Goal: Task Accomplishment & Management: Manage account settings

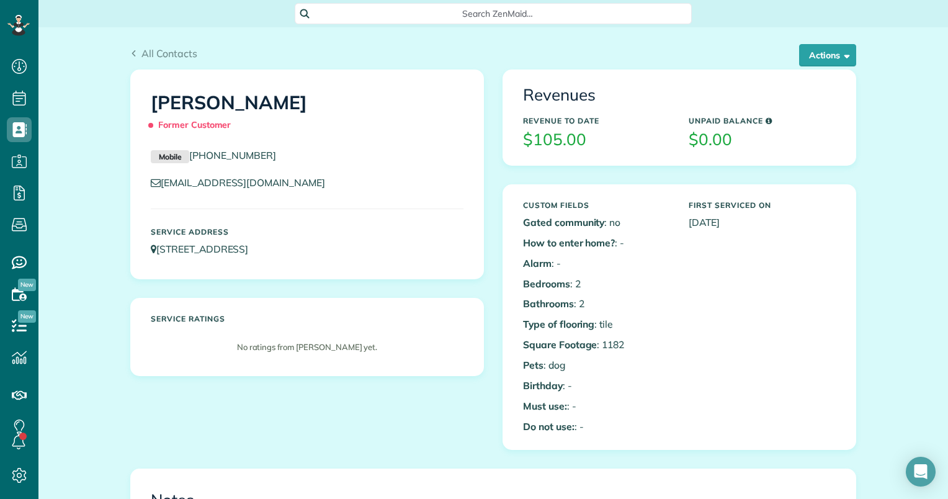
scroll to position [5, 5]
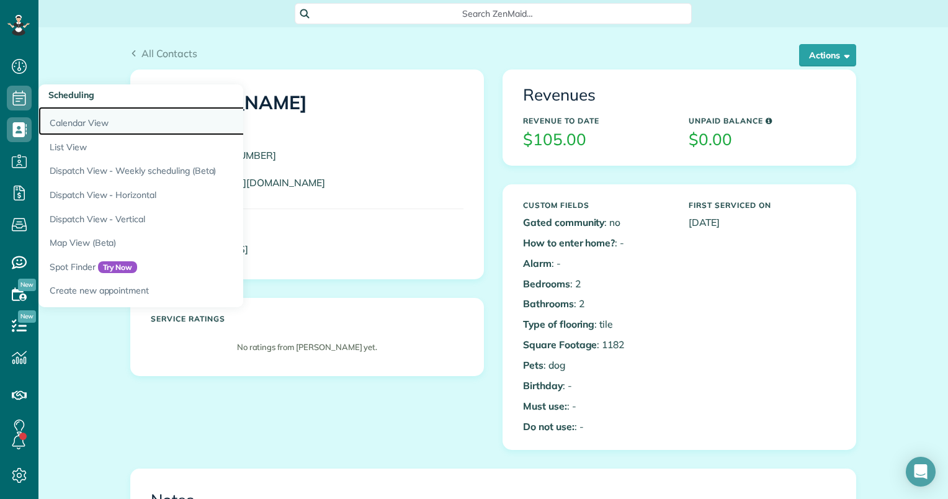
click at [72, 117] on link "Calendar View" at bounding box center [193, 121] width 310 height 29
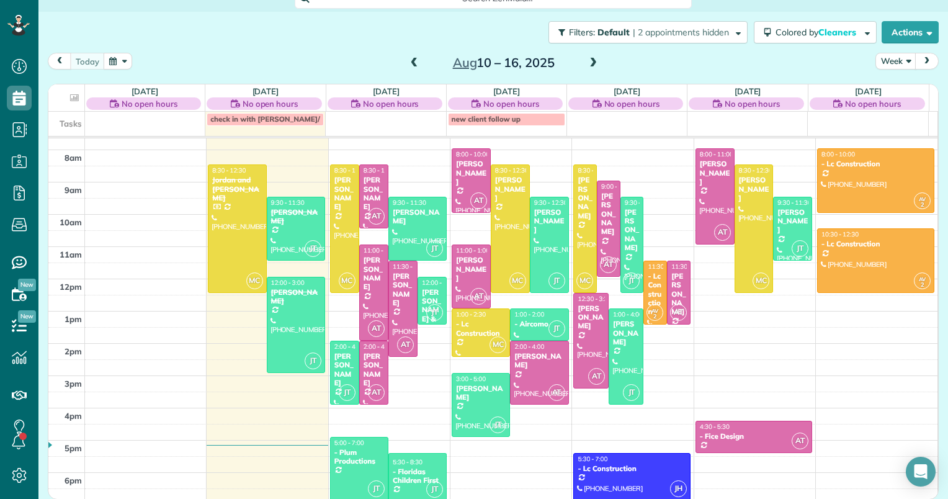
scroll to position [16, 0]
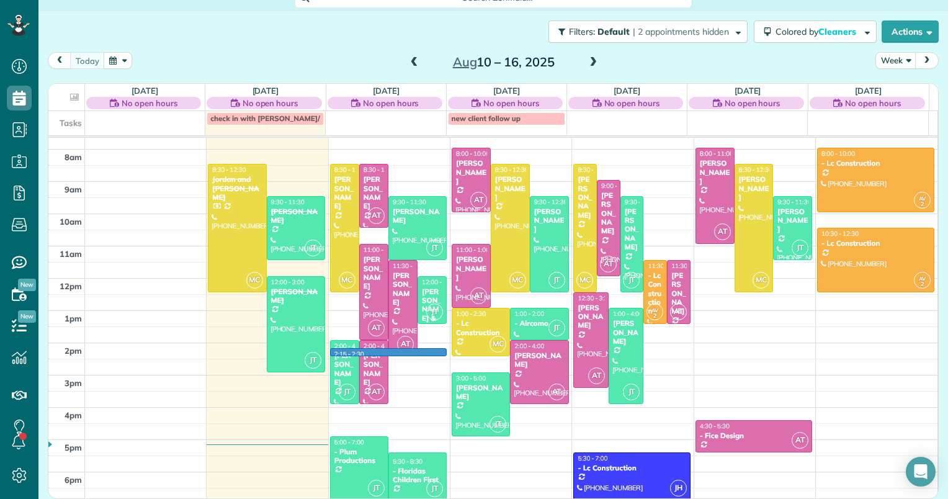
click at [425, 359] on td at bounding box center [511, 367] width 853 height 16
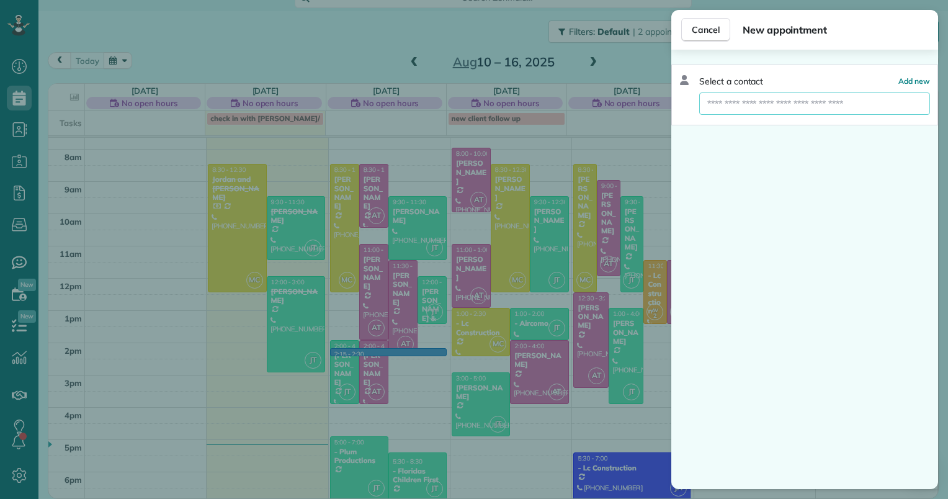
click at [765, 109] on input "text" at bounding box center [815, 103] width 231 height 22
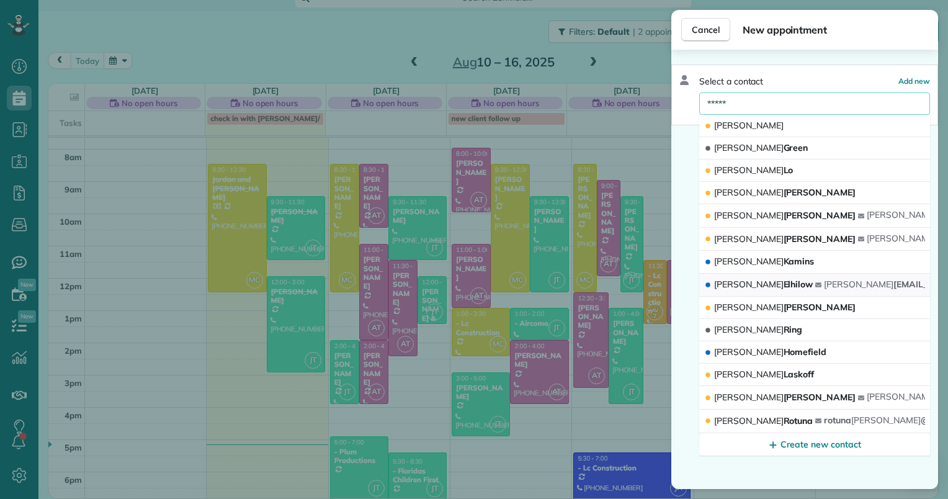
type input "*****"
click at [744, 283] on span "Susan Elhilow" at bounding box center [763, 284] width 99 height 11
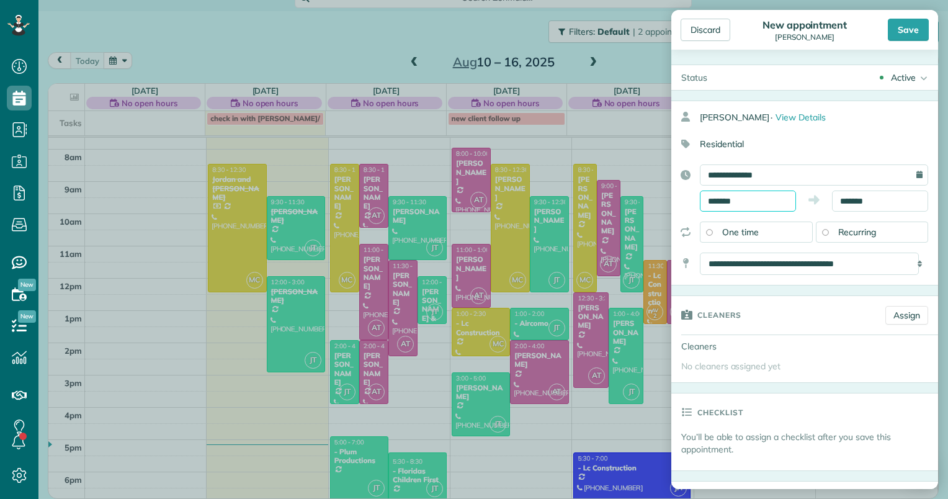
click at [716, 201] on input "*******" at bounding box center [748, 201] width 96 height 21
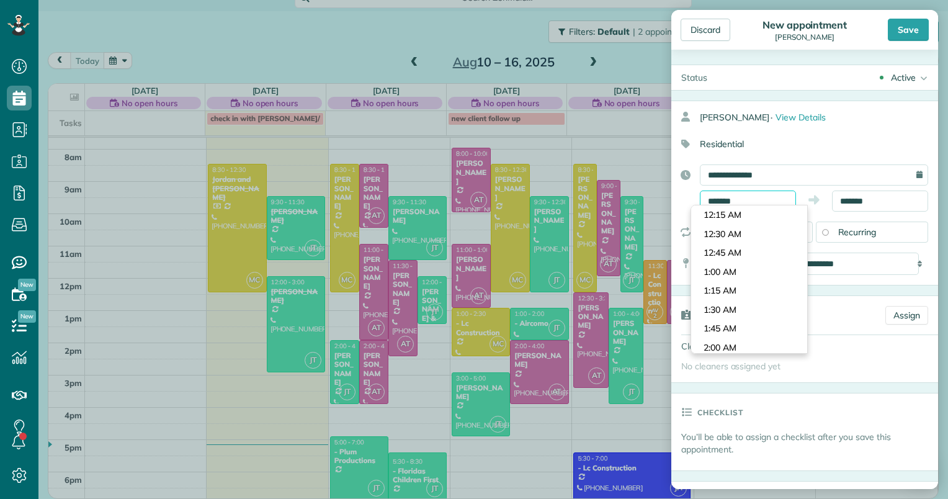
scroll to position [1042, 0]
type input "*******"
click at [726, 216] on body "Dashboard Scheduling Calendar View List View Dispatch View - Weekly scheduling …" at bounding box center [474, 249] width 948 height 499
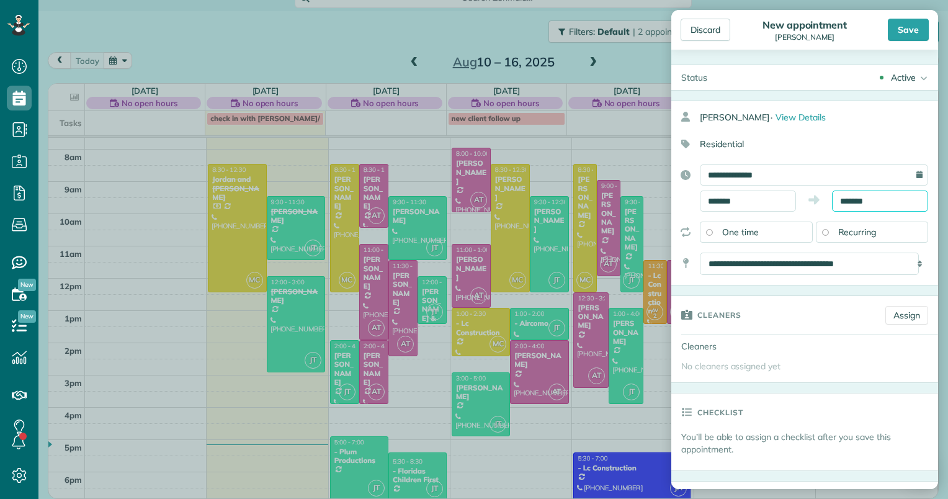
click at [847, 201] on input "*******" at bounding box center [880, 201] width 96 height 21
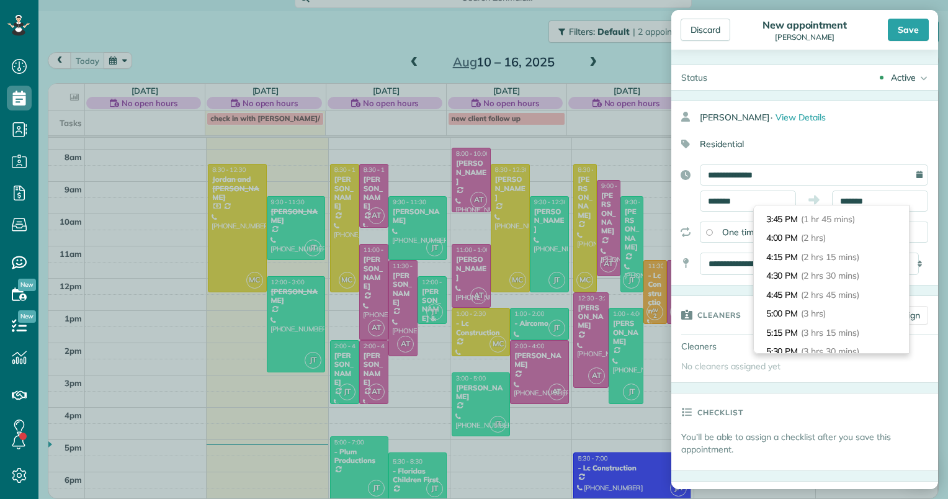
scroll to position [143, 0]
click at [835, 348] on li "5:45 PM (3 hrs 45 mins)" at bounding box center [831, 356] width 155 height 19
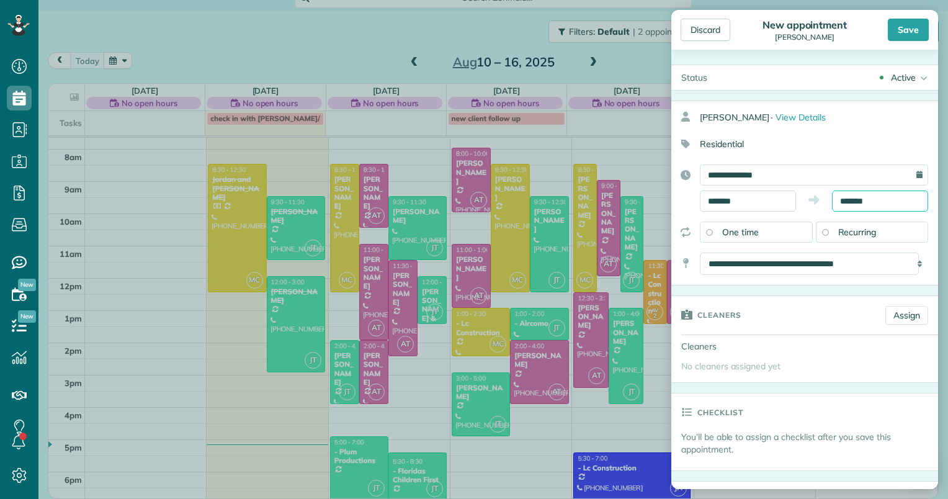
click at [844, 197] on input "*******" at bounding box center [880, 201] width 96 height 21
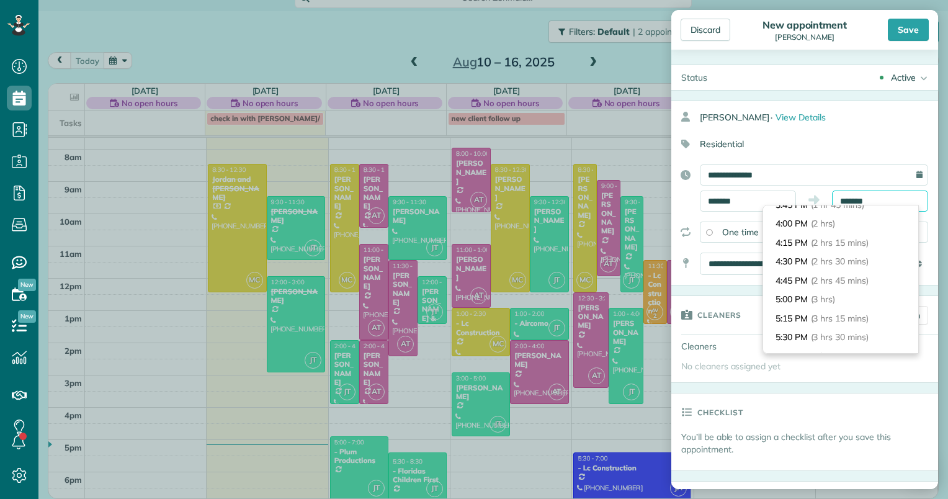
scroll to position [265, 0]
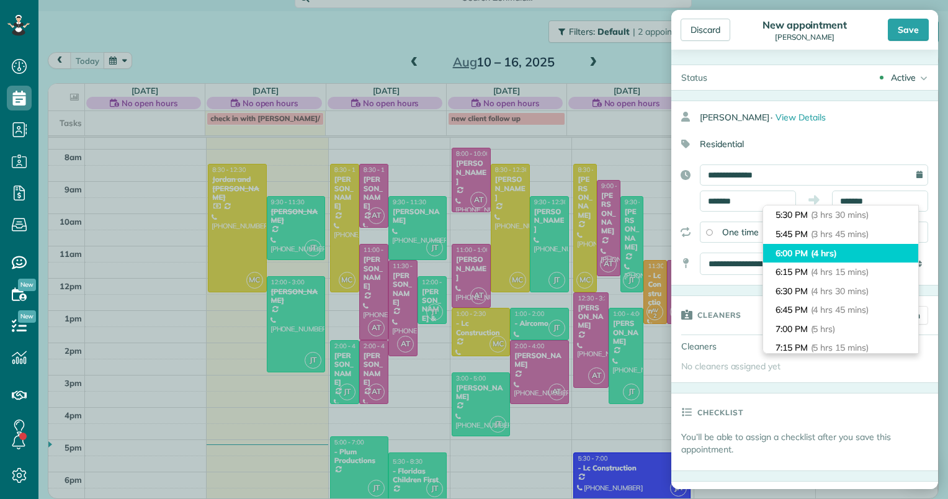
type input "*******"
click at [817, 248] on span "(4 hrs)" at bounding box center [824, 253] width 27 height 11
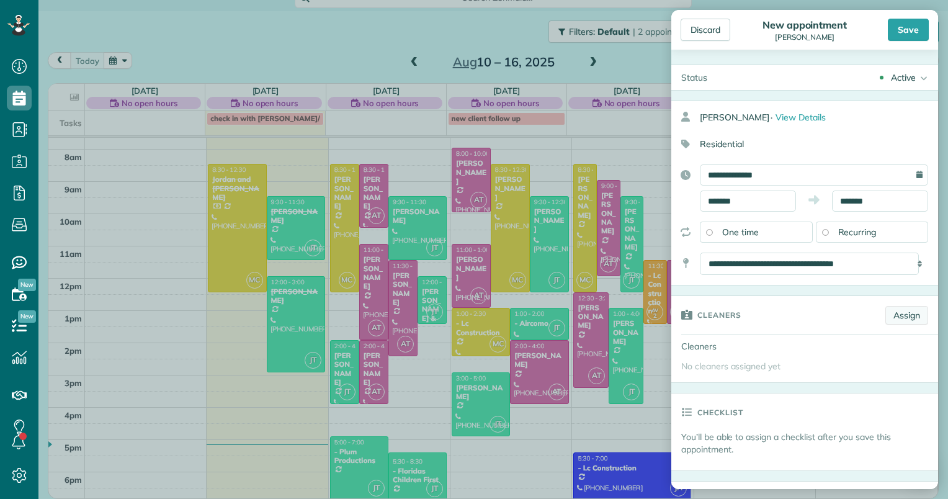
click at [889, 314] on link "Assign" at bounding box center [907, 315] width 43 height 19
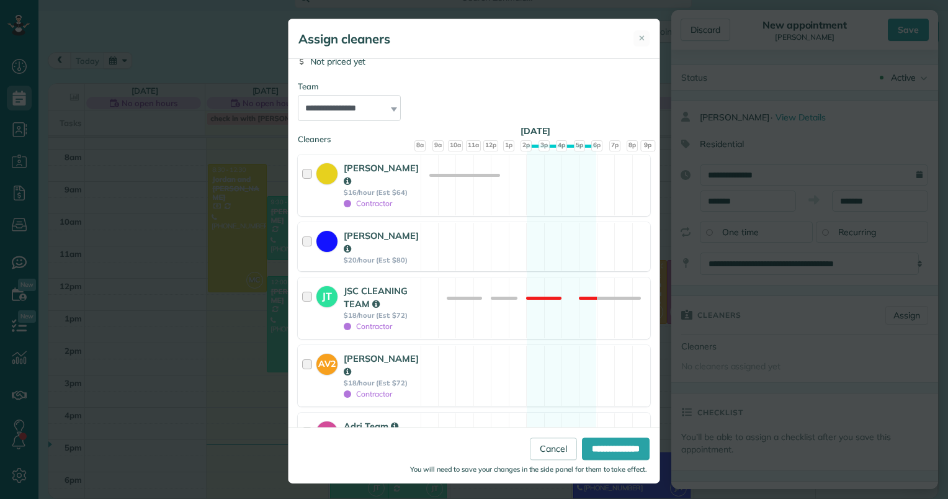
scroll to position [124, 0]
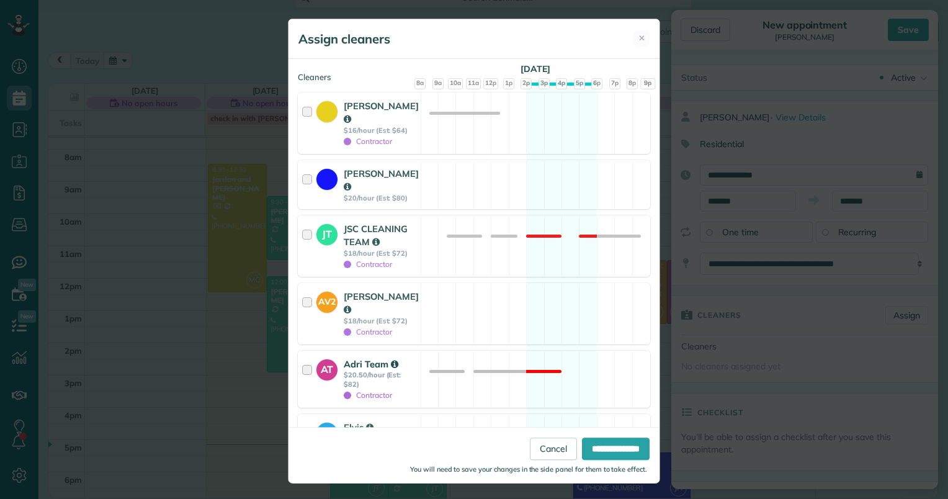
click at [356, 358] on strong "Adri Team" at bounding box center [371, 364] width 55 height 12
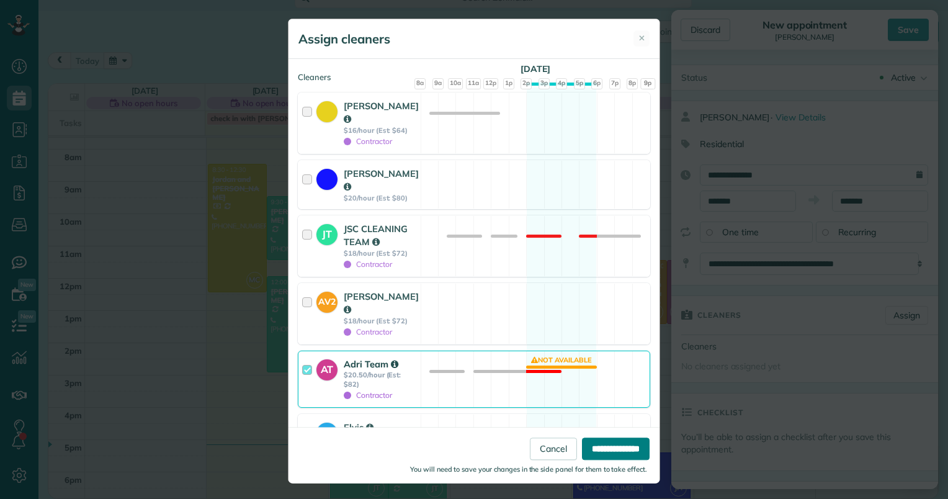
click at [612, 454] on input "**********" at bounding box center [616, 449] width 68 height 22
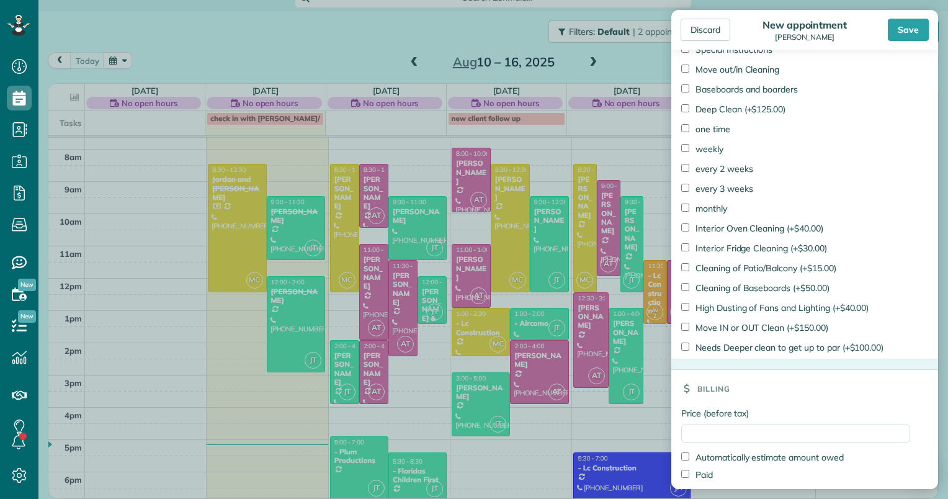
scroll to position [901, 0]
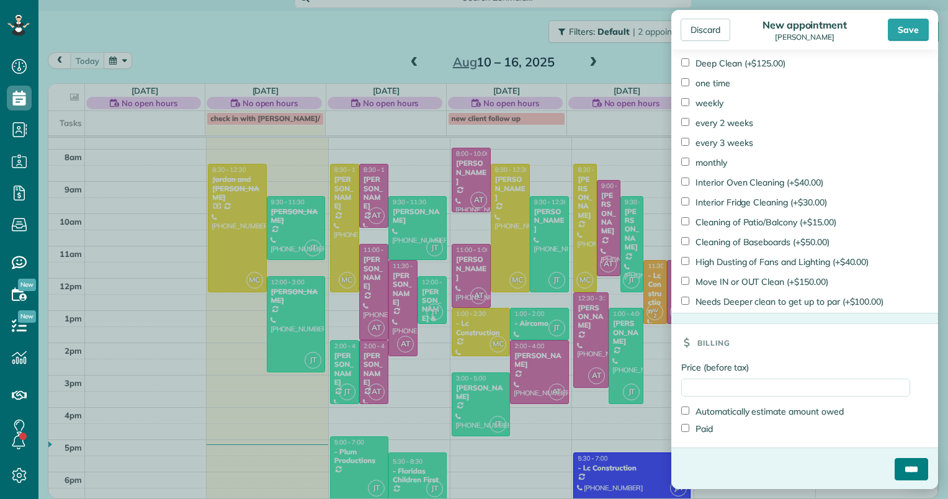
click at [902, 466] on input "****" at bounding box center [912, 469] width 34 height 22
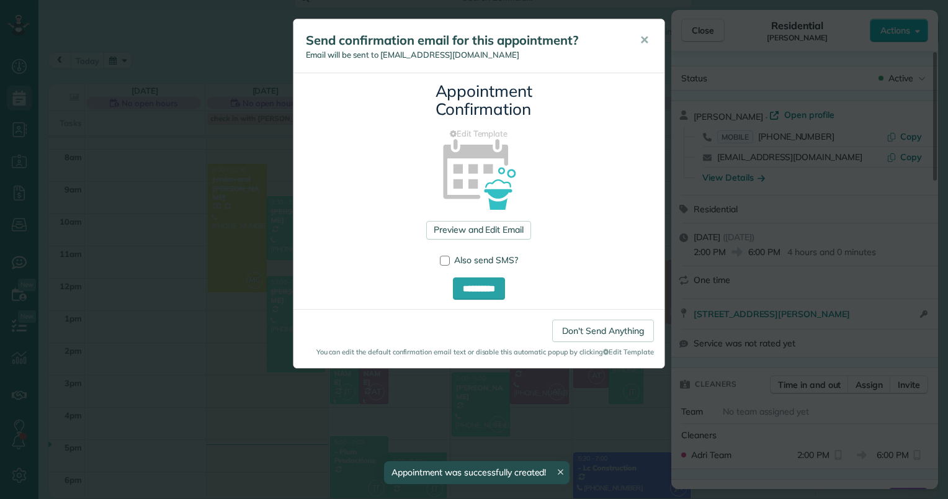
scroll to position [15, 0]
click at [487, 286] on input "**********" at bounding box center [479, 288] width 52 height 22
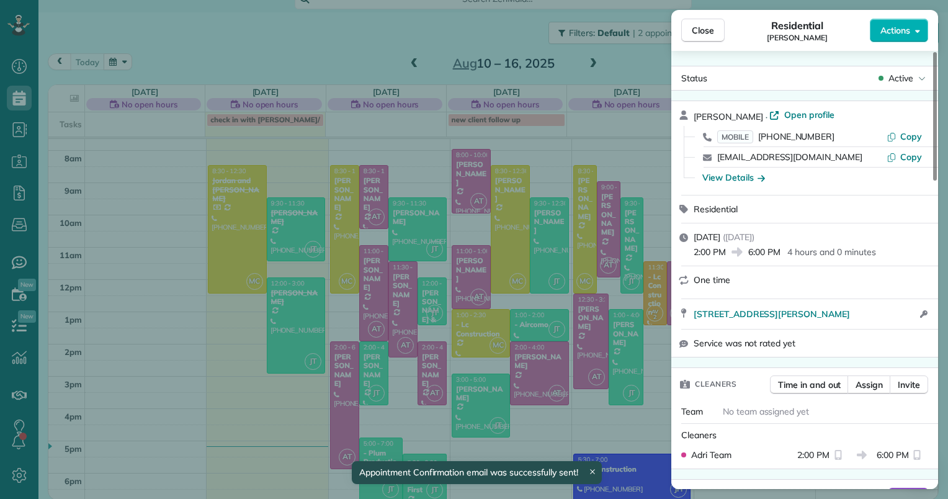
click at [340, 356] on div "Close Residential Susan Elhilow Actions Status Active Susan Elhilow · Open prof…" at bounding box center [474, 249] width 948 height 499
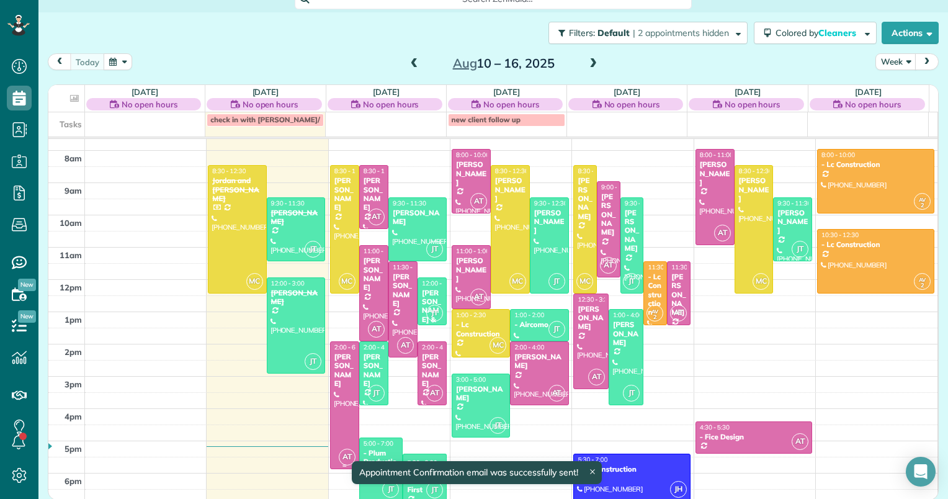
click at [340, 356] on div "Susan Elhilow" at bounding box center [345, 371] width 22 height 36
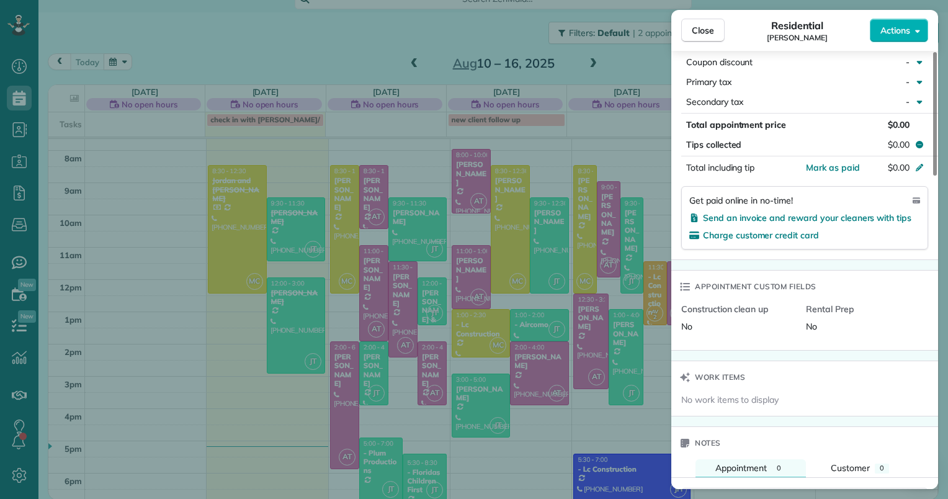
scroll to position [745, 0]
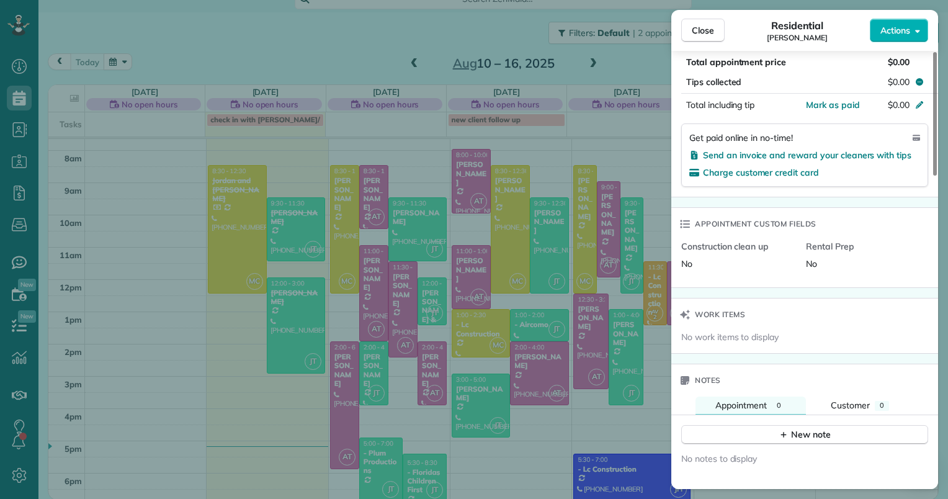
click at [790, 320] on div "Work items" at bounding box center [805, 315] width 267 height 32
click at [917, 27] on icon "button" at bounding box center [918, 30] width 5 height 9
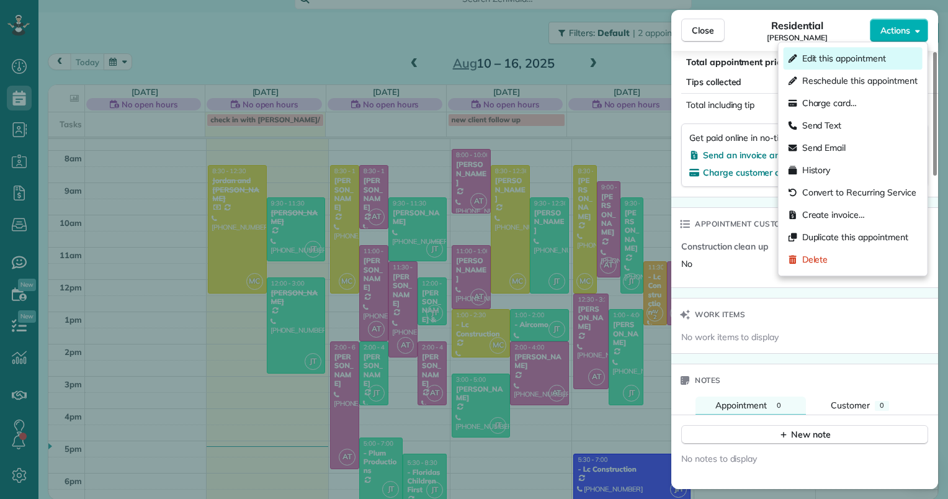
click at [821, 57] on span "Edit this appointment" at bounding box center [845, 58] width 84 height 12
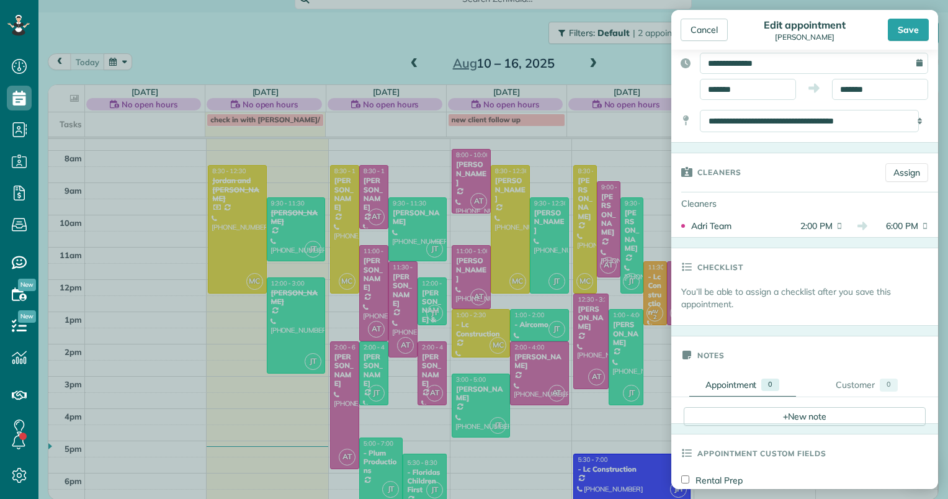
scroll to position [124, 0]
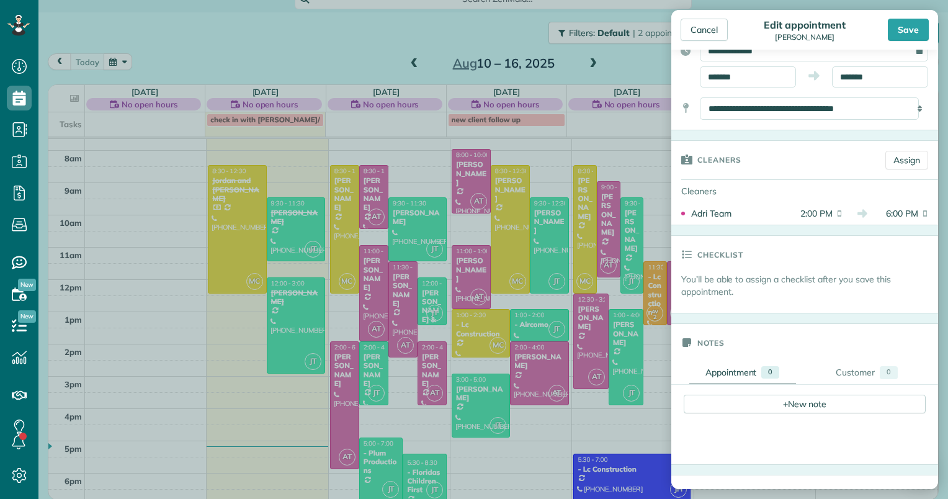
click at [737, 286] on p "You’ll be able to assign a checklist after you save this appointment." at bounding box center [810, 285] width 257 height 25
click at [711, 256] on h3 "Checklist" at bounding box center [721, 254] width 46 height 37
click at [718, 275] on p "You’ll be able to assign a checklist after you save this appointment." at bounding box center [810, 285] width 257 height 25
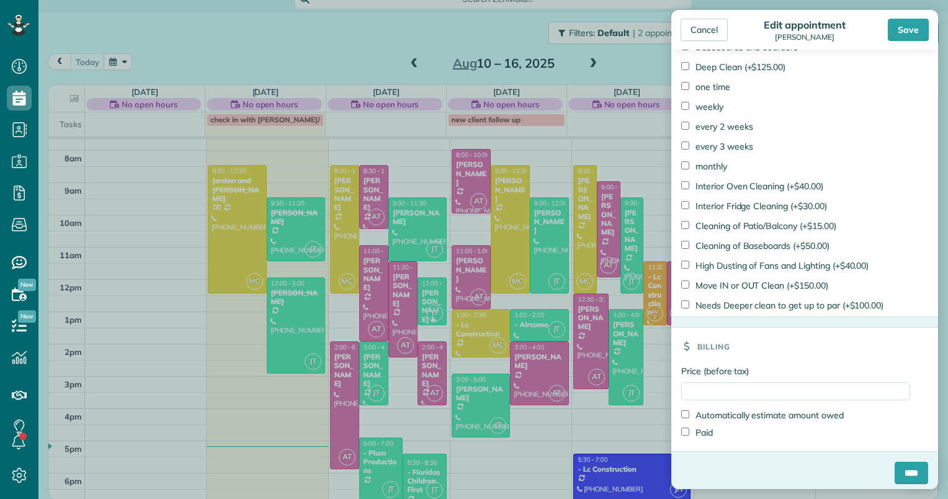
scroll to position [812, 0]
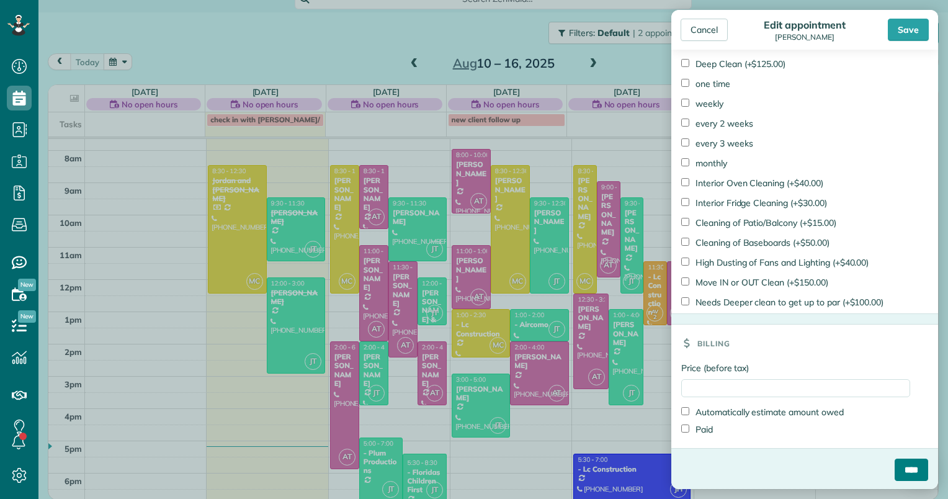
click at [902, 461] on input "****" at bounding box center [912, 470] width 34 height 22
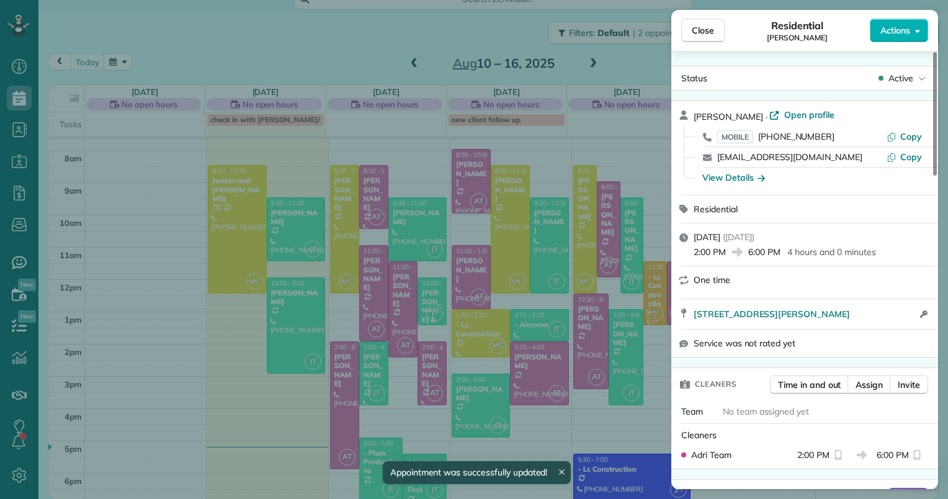
click at [340, 382] on div "Close Residential Susan Elhilow Actions Status Active Susan Elhilow · Open prof…" at bounding box center [474, 249] width 948 height 499
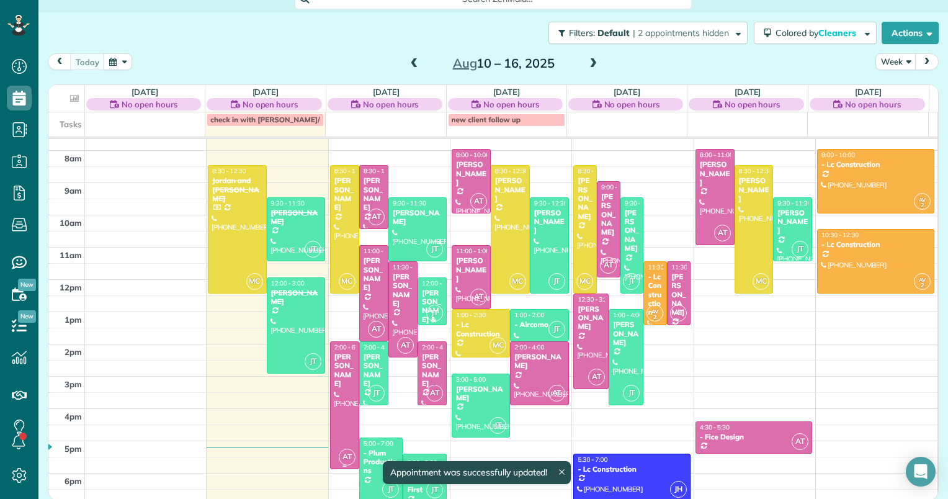
click at [340, 382] on div "[PERSON_NAME]" at bounding box center [345, 371] width 22 height 36
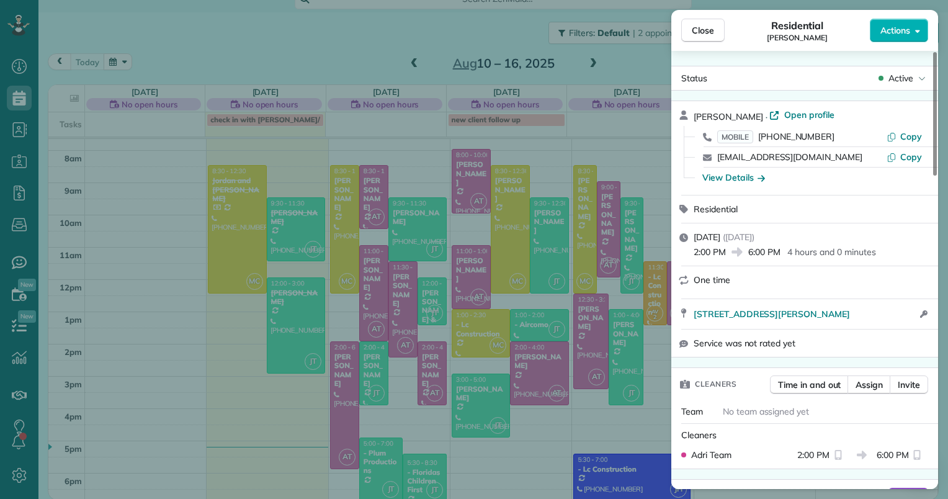
click at [340, 382] on div "Close Residential Susan Elhilow Actions Status Active Susan Elhilow · Open prof…" at bounding box center [474, 249] width 948 height 499
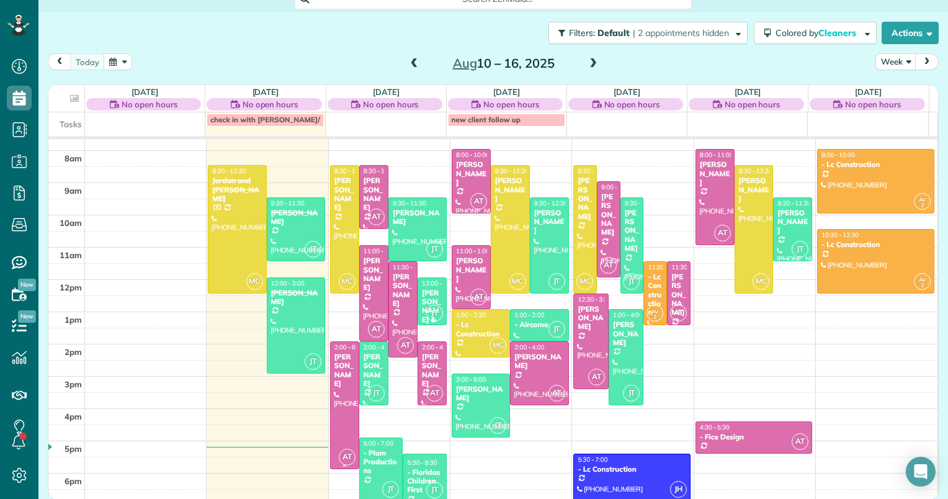
click at [340, 382] on div "[PERSON_NAME]" at bounding box center [345, 371] width 22 height 36
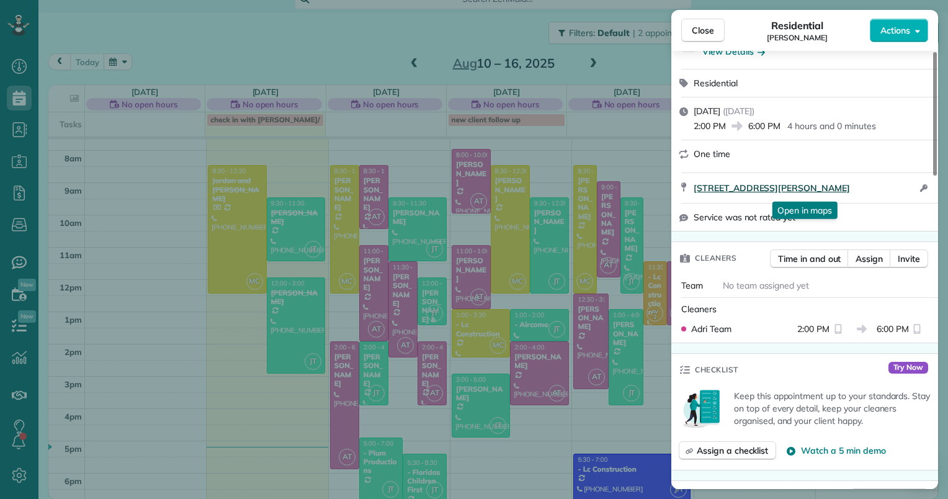
scroll to position [189, 0]
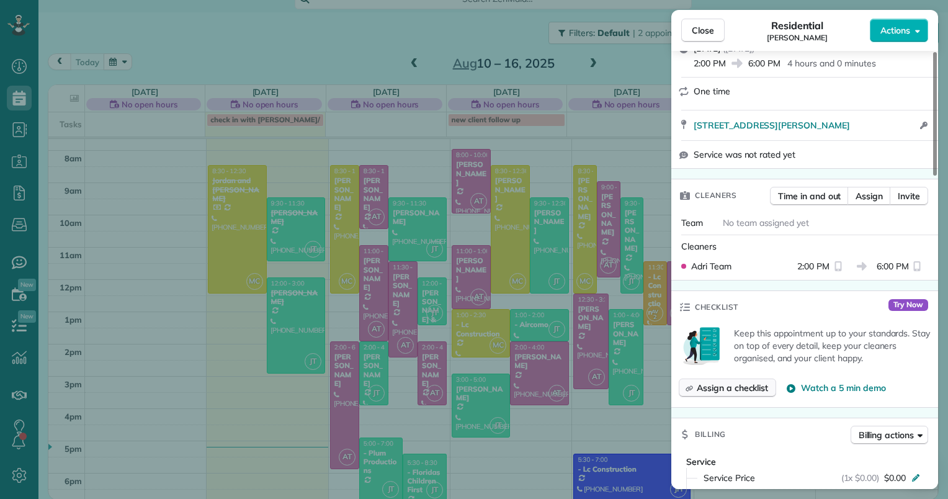
click at [732, 385] on span "Assign a checklist" at bounding box center [732, 388] width 71 height 12
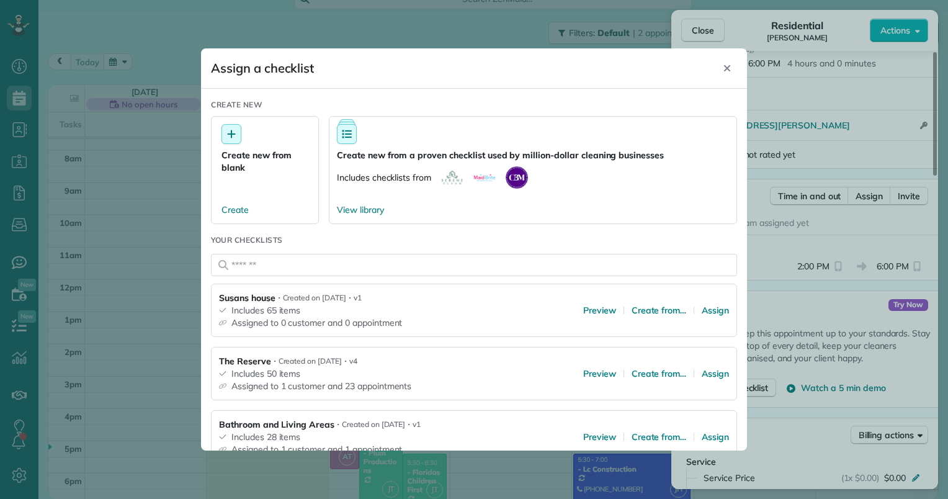
click at [297, 305] on span "Includes 65 items" at bounding box center [310, 310] width 183 height 12
click at [702, 311] on span "Assign" at bounding box center [715, 310] width 27 height 12
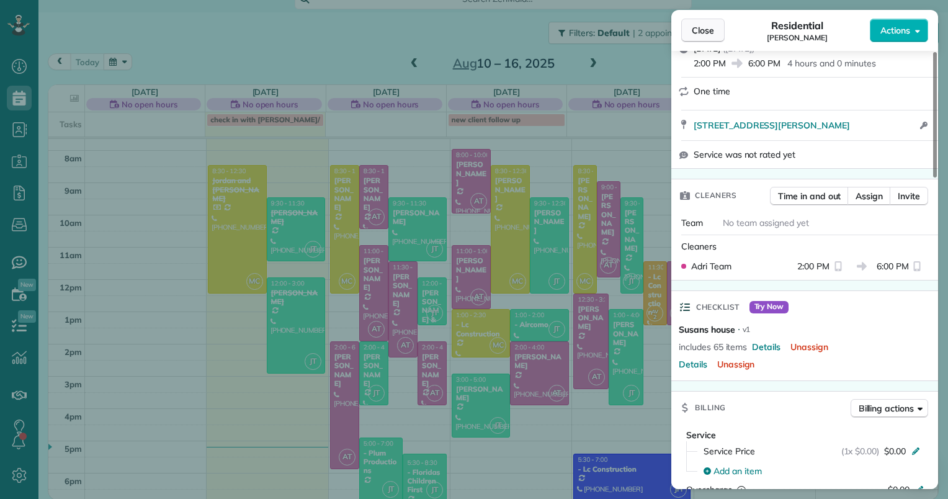
click at [706, 30] on span "Close" at bounding box center [703, 30] width 22 height 12
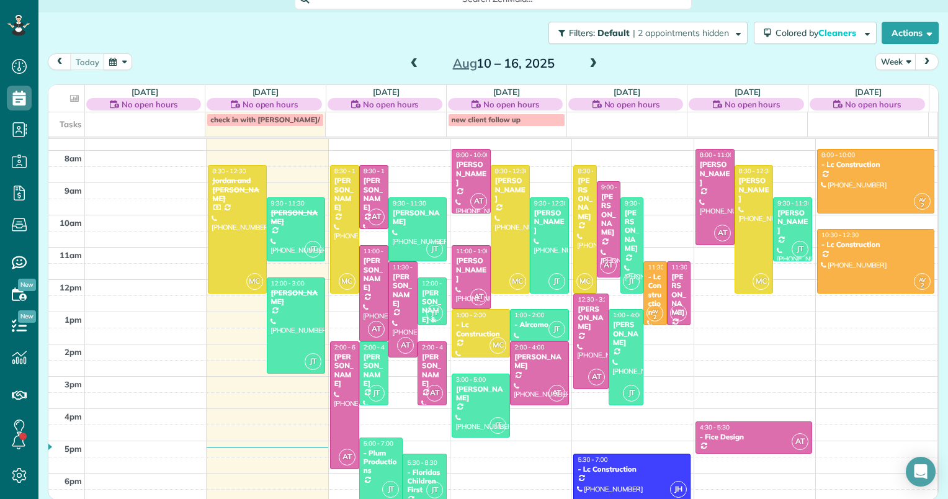
click at [591, 60] on span at bounding box center [594, 63] width 14 height 11
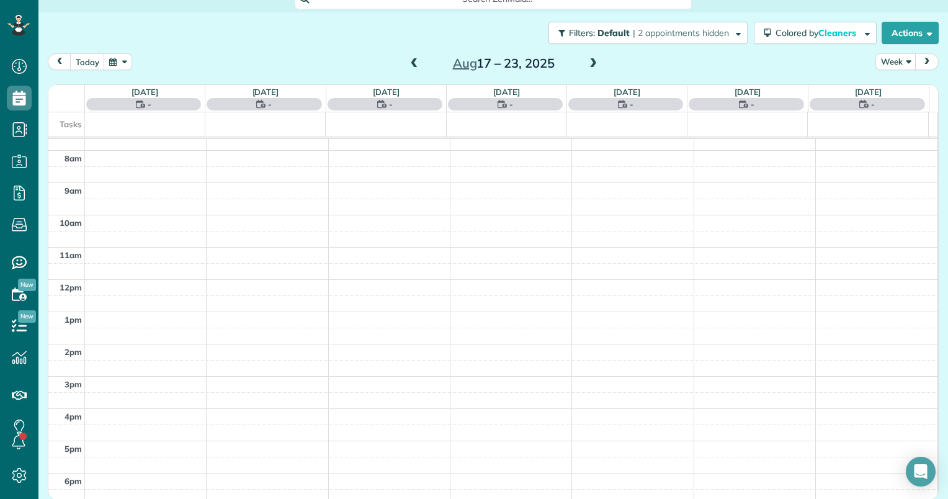
scroll to position [161, 0]
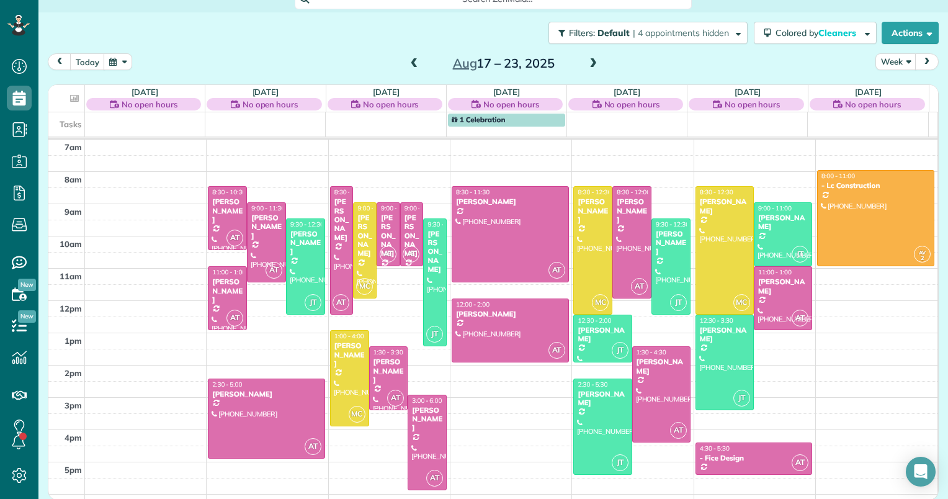
click at [591, 60] on span at bounding box center [594, 63] width 14 height 11
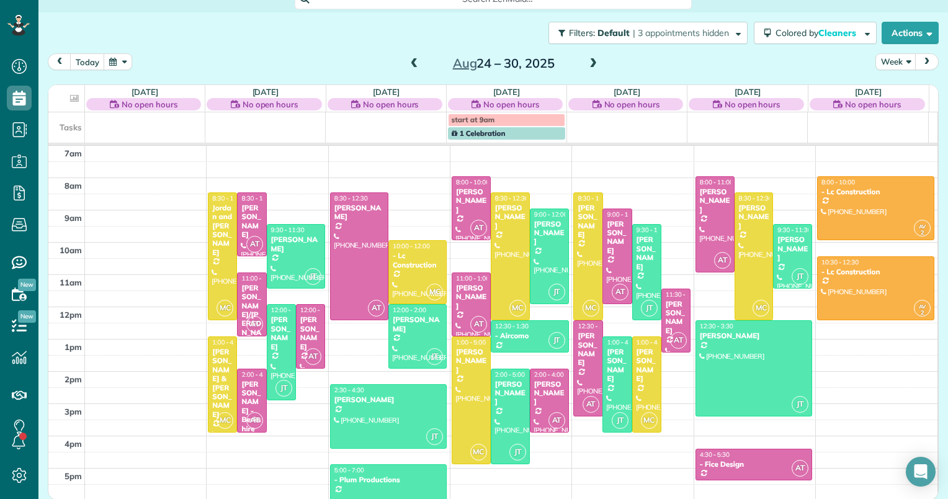
click at [353, 354] on div "2am 3am 4am 5am 6am 7am 8am 9am 10am 11am 12pm 1pm 2pm 3pm 4pm 5pm 6pm MC 8:30 …" at bounding box center [492, 258] width 889 height 548
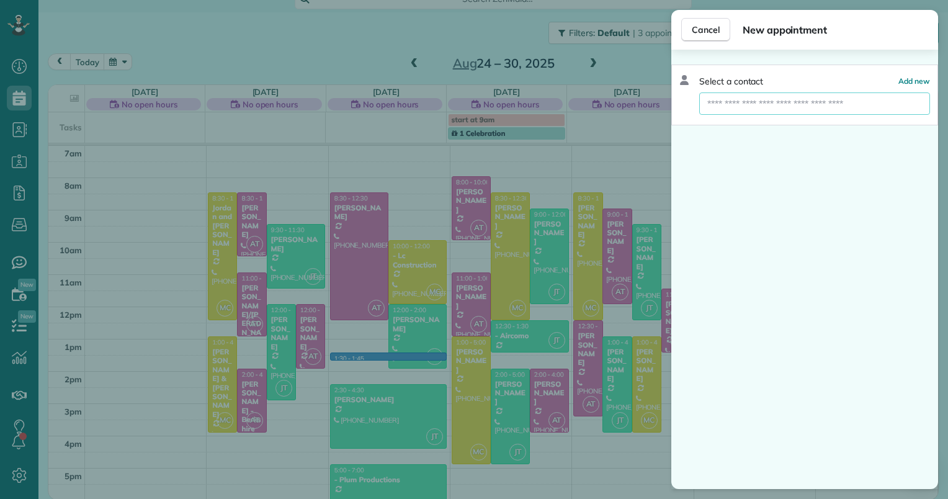
click at [717, 101] on input "text" at bounding box center [815, 103] width 231 height 22
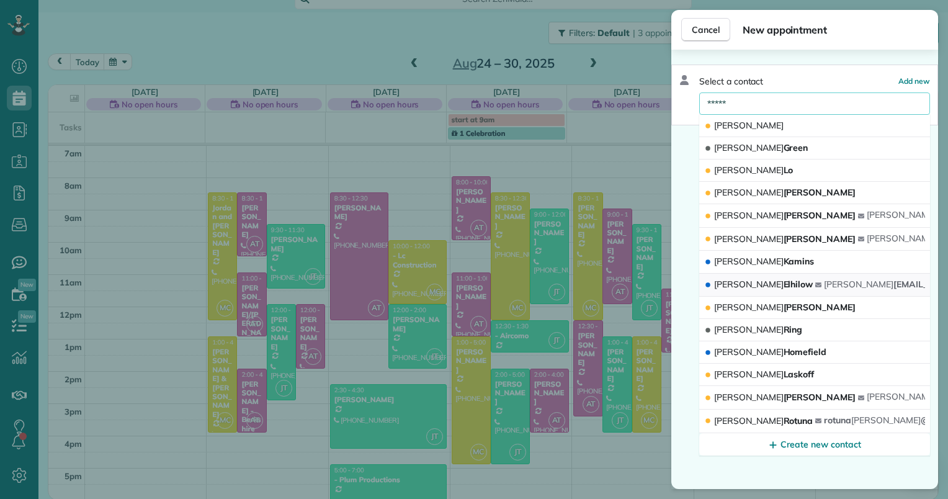
type input "*****"
click at [774, 279] on button "Susan Elhilow susan elhilow@gmail.com" at bounding box center [815, 286] width 231 height 24
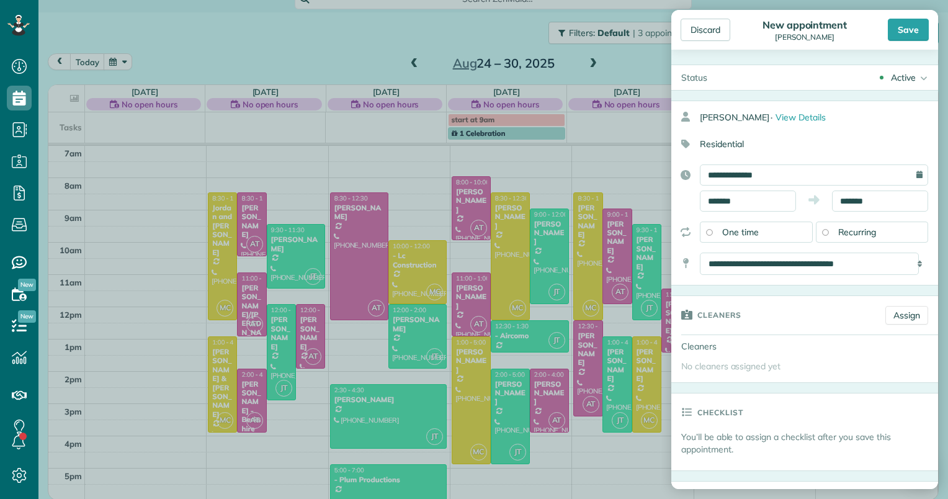
click at [855, 228] on span "Recurring" at bounding box center [858, 232] width 38 height 11
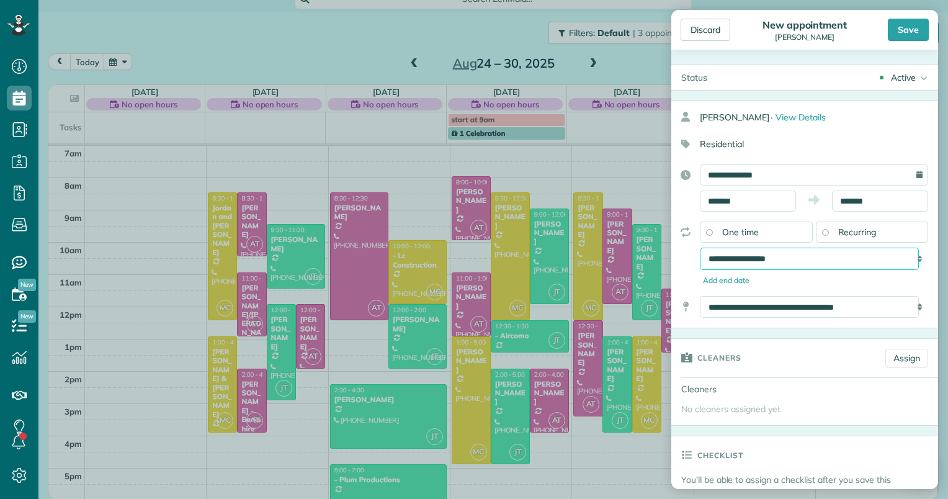
click at [814, 264] on select "**********" at bounding box center [809, 259] width 219 height 22
select select "**********"
click at [700, 248] on select "**********" at bounding box center [809, 259] width 219 height 22
click at [899, 352] on link "Assign" at bounding box center [907, 358] width 43 height 19
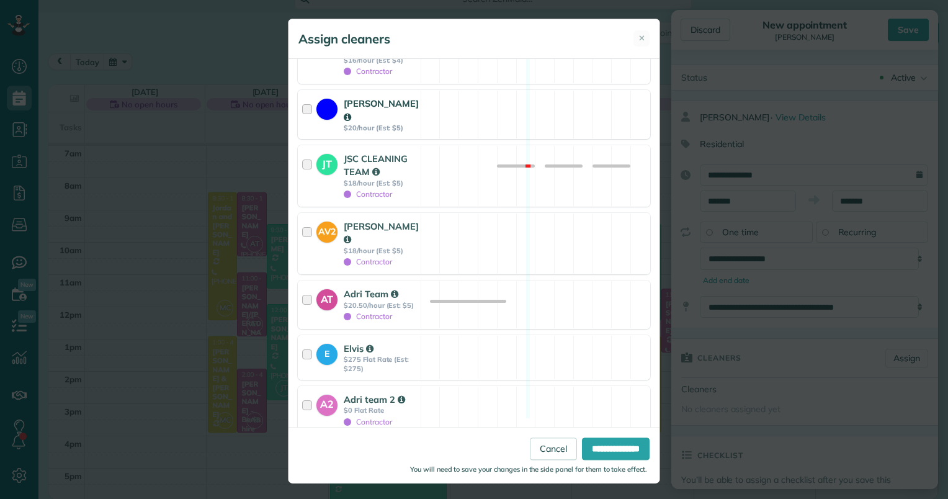
scroll to position [246, 0]
click at [360, 287] on strong "Adri Team" at bounding box center [371, 293] width 55 height 12
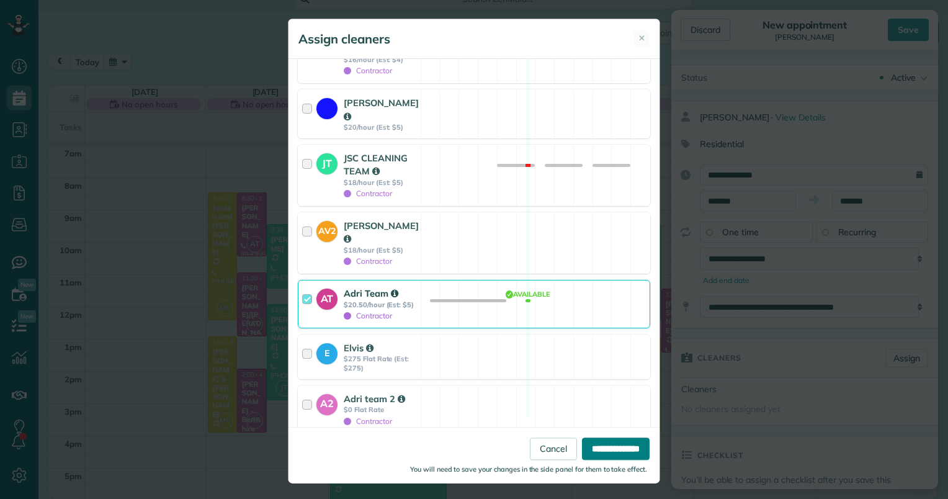
click at [587, 444] on input "**********" at bounding box center [616, 449] width 68 height 22
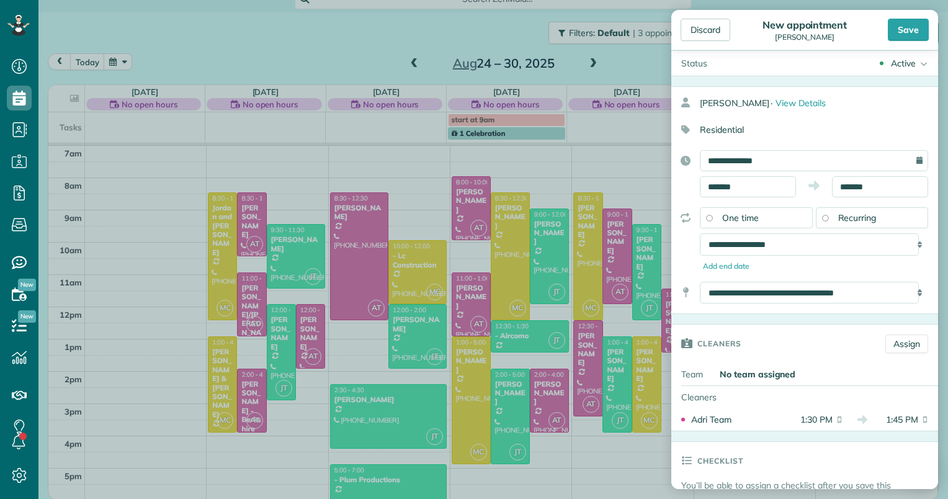
scroll to position [12, 0]
click at [895, 29] on div "Save" at bounding box center [908, 30] width 41 height 22
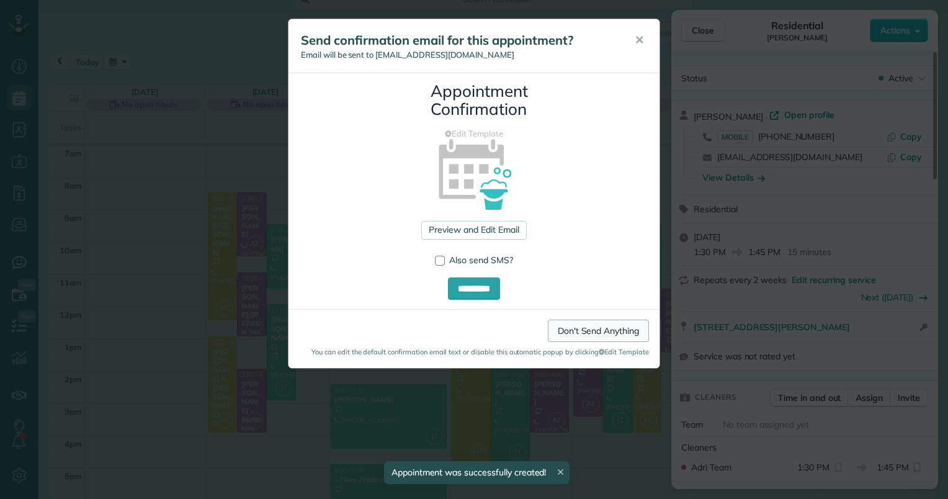
click at [588, 329] on link "Don't Send Anything" at bounding box center [598, 331] width 101 height 22
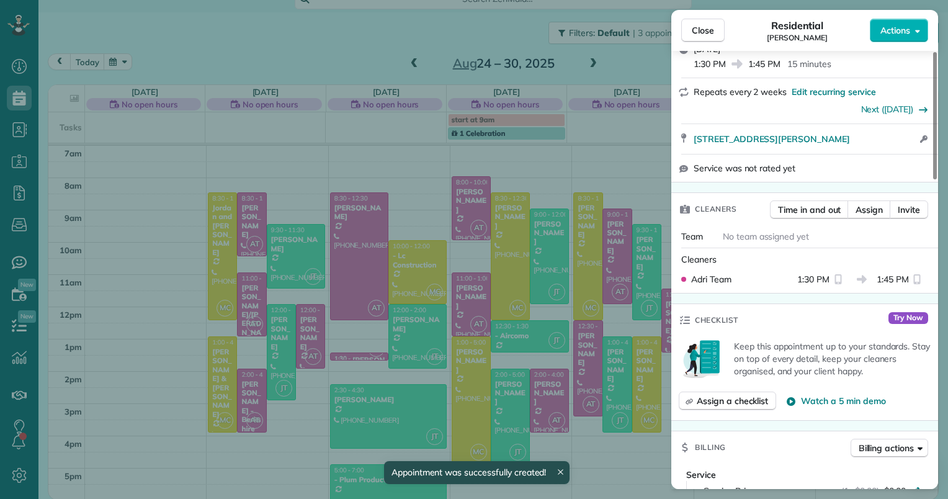
scroll to position [251, 0]
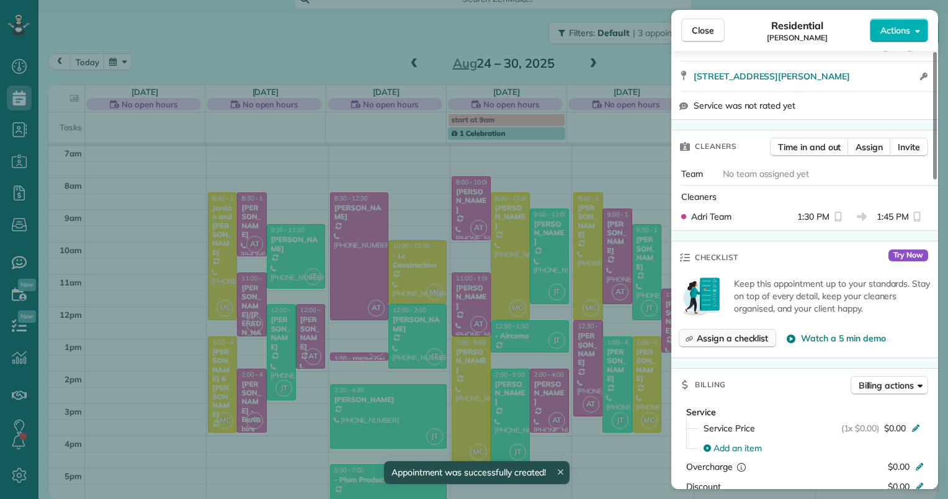
click at [757, 344] on span "Assign a checklist" at bounding box center [732, 338] width 71 height 12
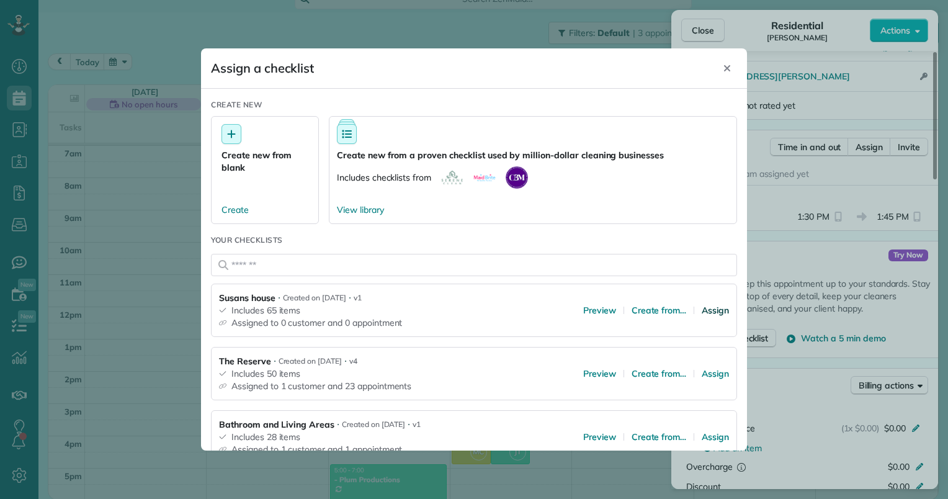
click at [702, 308] on span "Assign" at bounding box center [715, 310] width 27 height 12
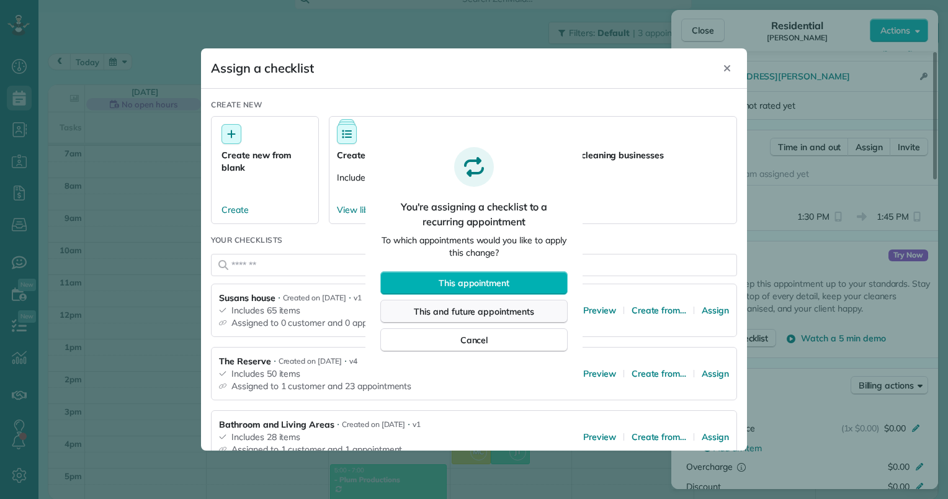
click at [502, 311] on span "This and future appointments" at bounding box center [474, 311] width 120 height 12
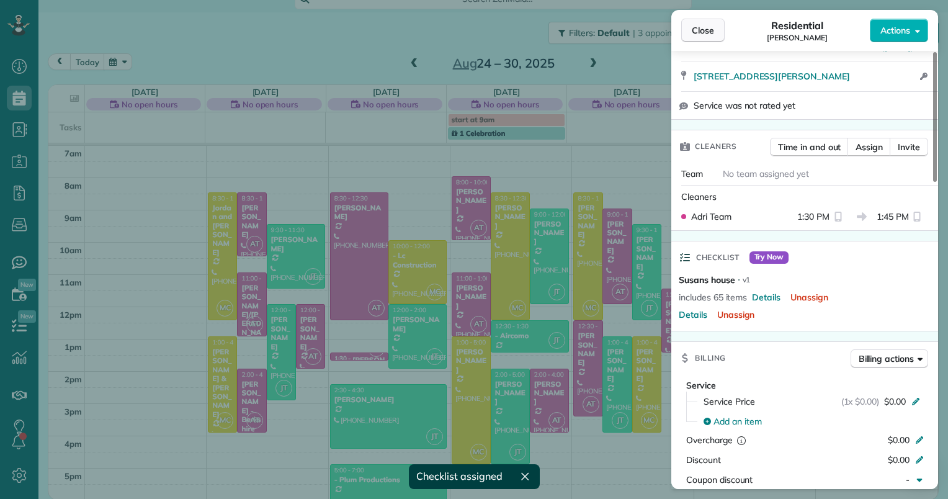
click at [700, 29] on span "Close" at bounding box center [703, 30] width 22 height 12
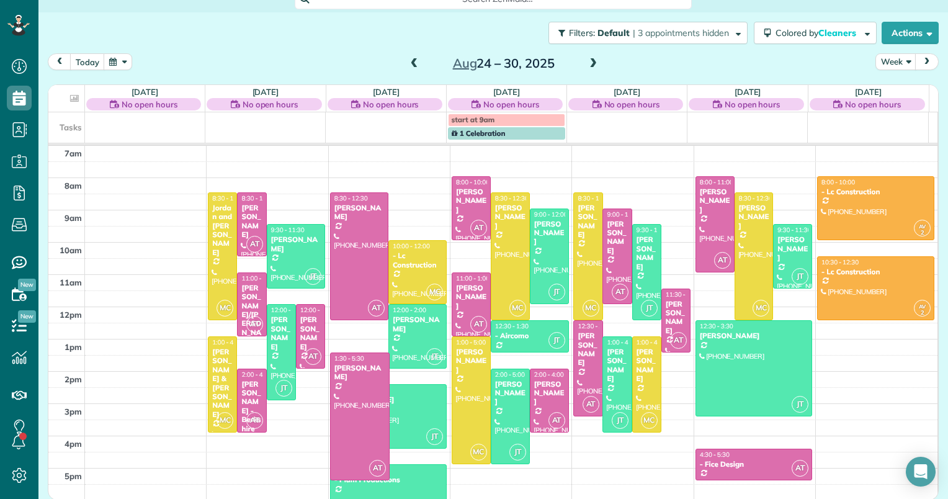
drag, startPoint x: 349, startPoint y: 358, endPoint x: 349, endPoint y: 472, distance: 114.8
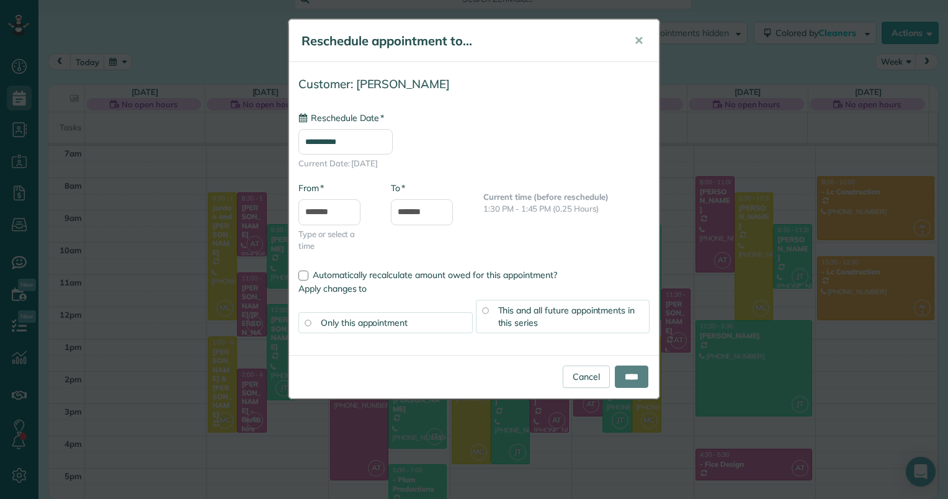
type input "**********"
click at [626, 372] on input "****" at bounding box center [632, 377] width 34 height 22
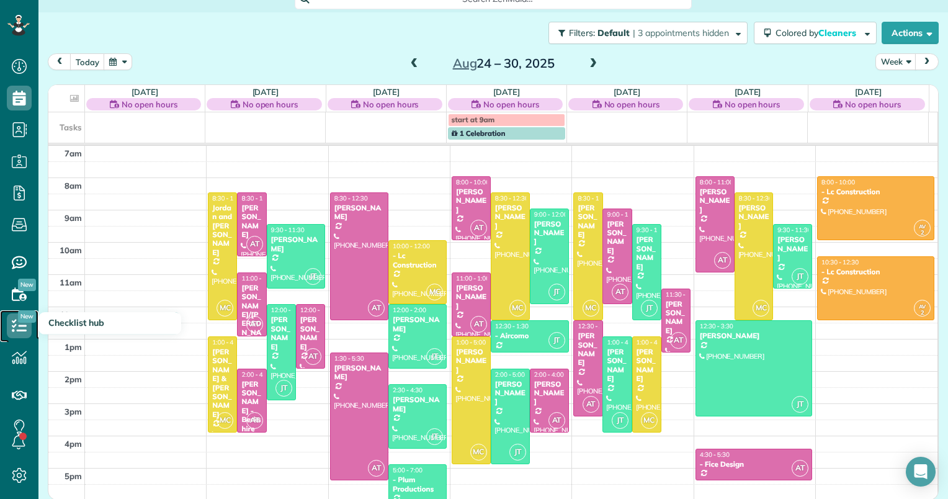
click at [24, 328] on icon at bounding box center [19, 325] width 25 height 25
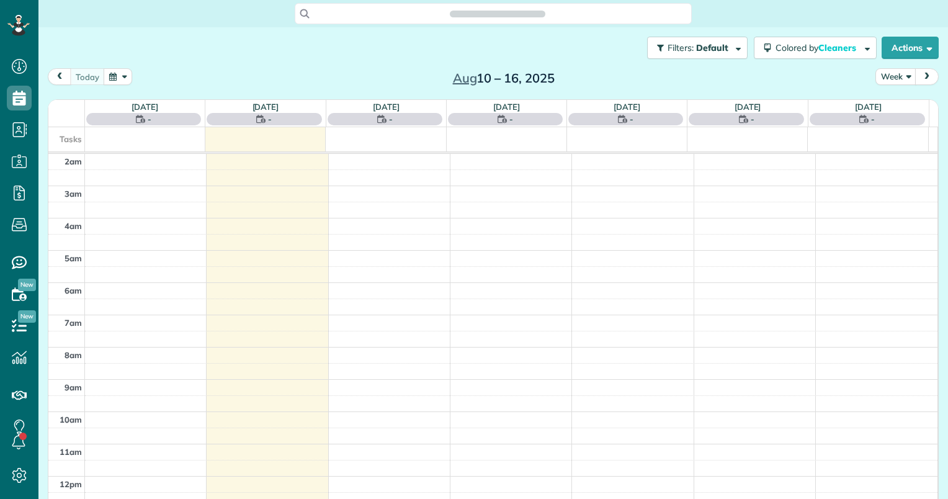
scroll to position [161, 0]
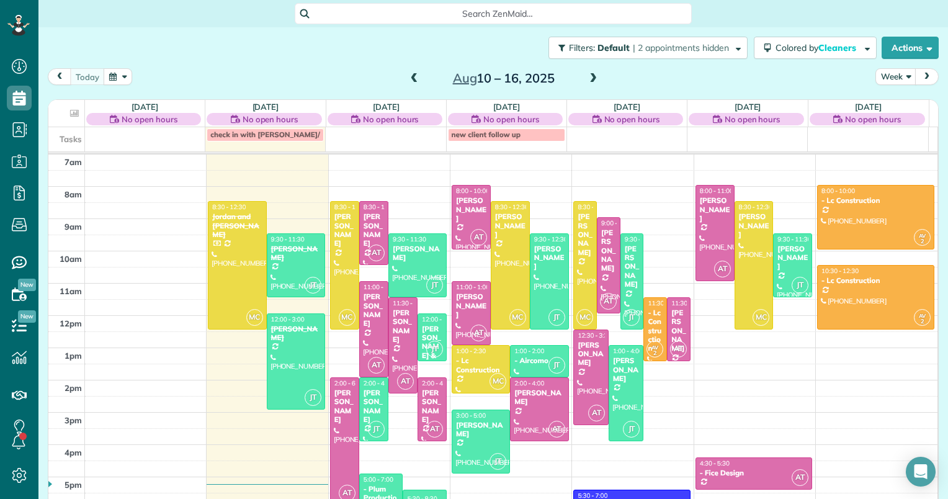
click at [340, 415] on div "[PERSON_NAME]" at bounding box center [345, 407] width 22 height 36
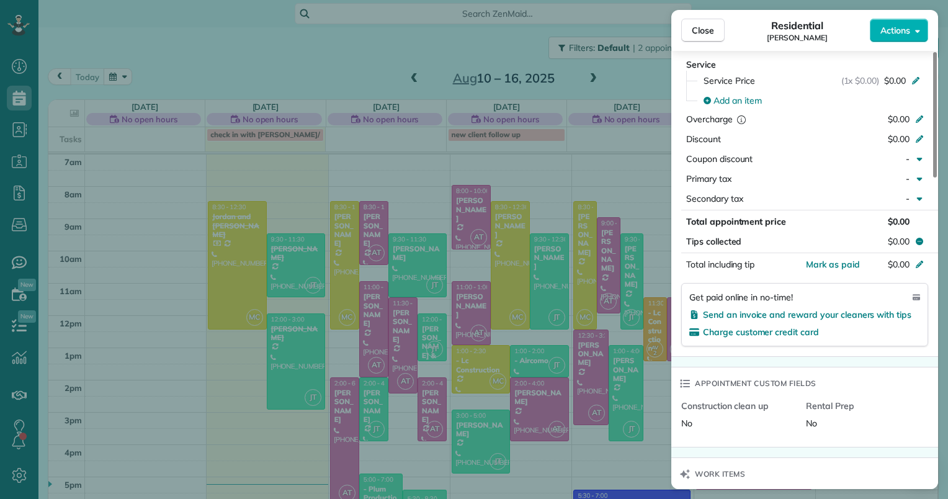
scroll to position [371, 0]
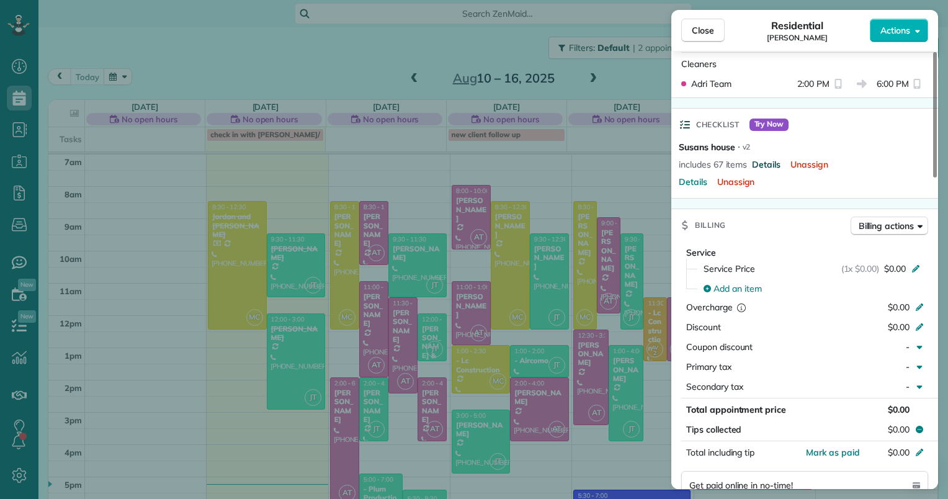
click at [762, 166] on span "Details" at bounding box center [766, 164] width 29 height 12
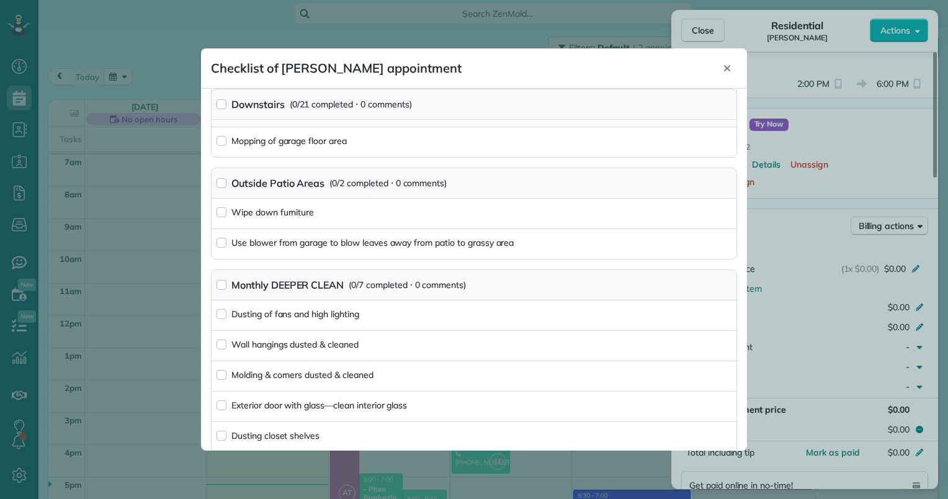
scroll to position [1991, 0]
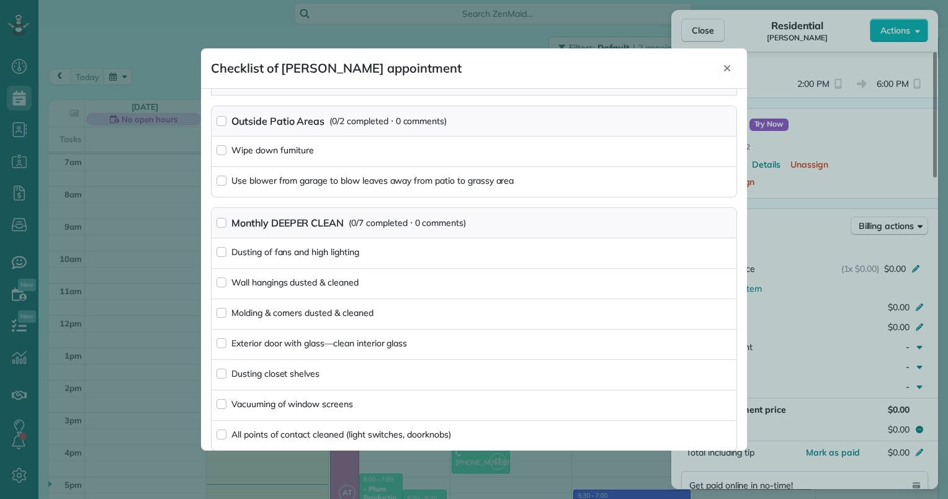
click at [725, 69] on icon "Close" at bounding box center [727, 68] width 10 height 10
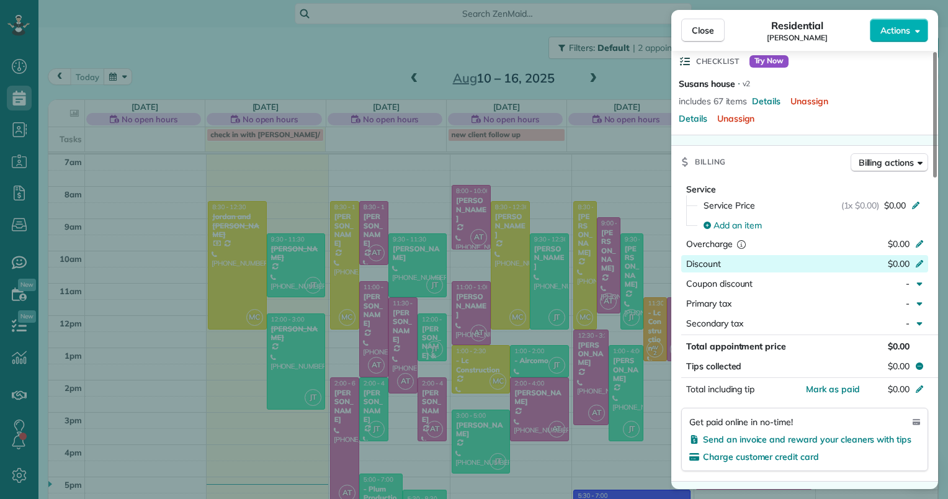
scroll to position [621, 0]
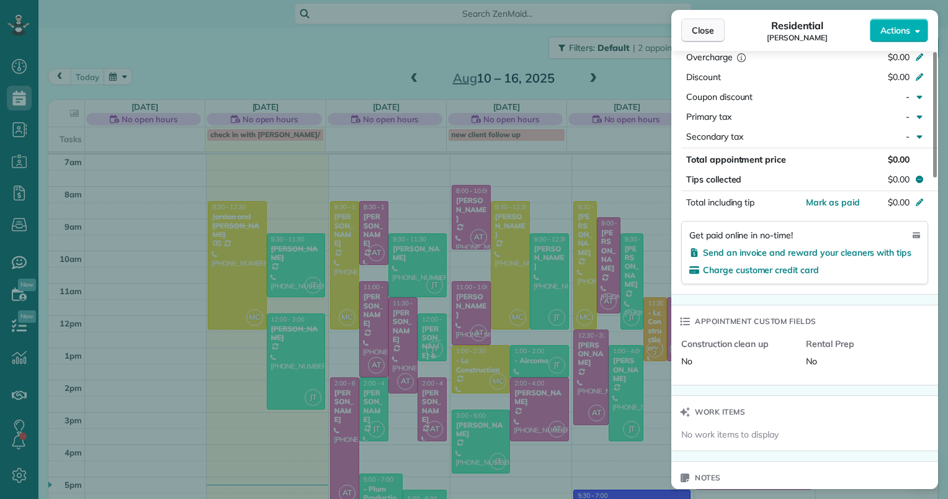
click at [711, 32] on span "Close" at bounding box center [703, 30] width 22 height 12
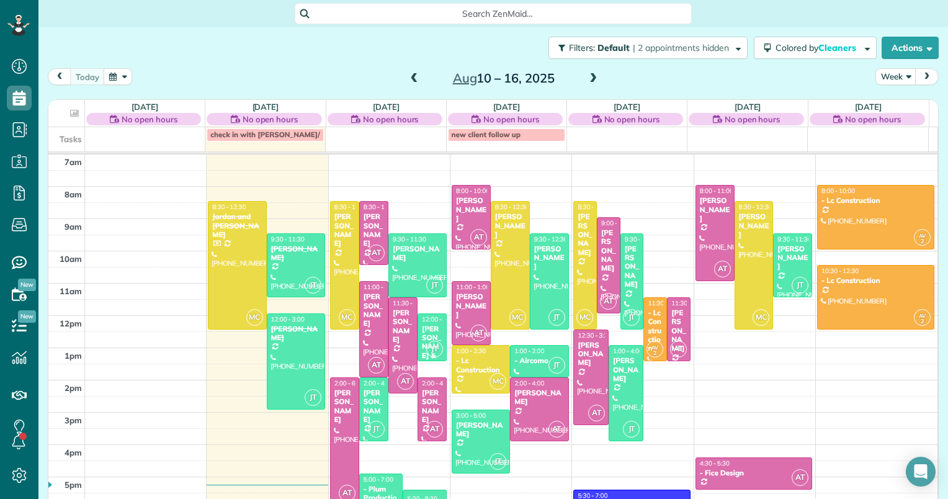
click at [331, 434] on div at bounding box center [345, 441] width 28 height 127
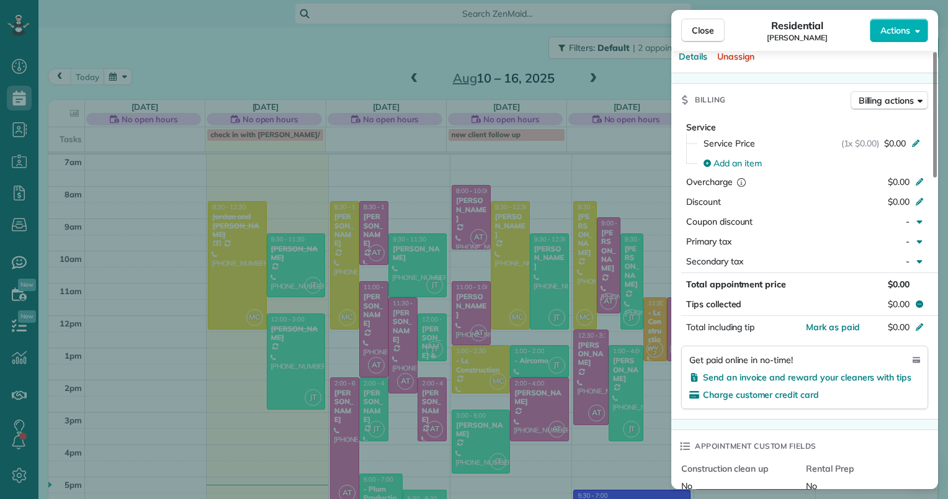
scroll to position [371, 0]
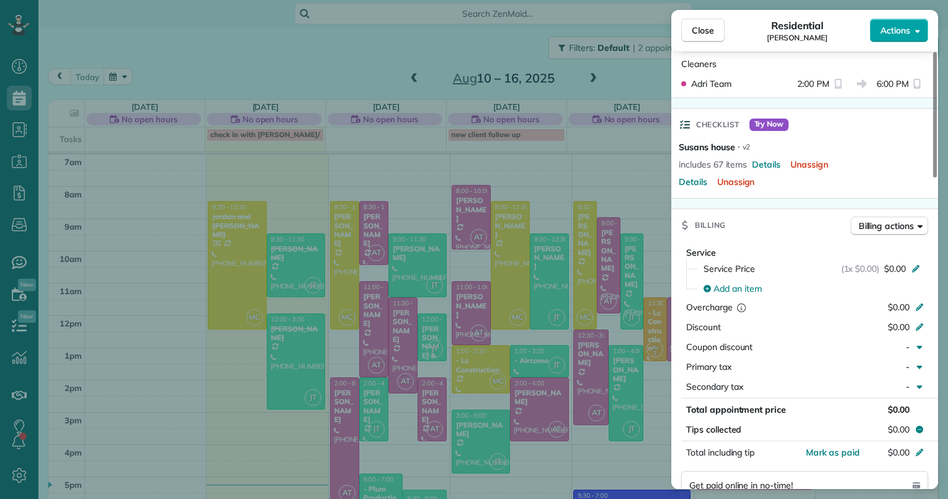
click at [915, 24] on button "Actions" at bounding box center [899, 31] width 58 height 24
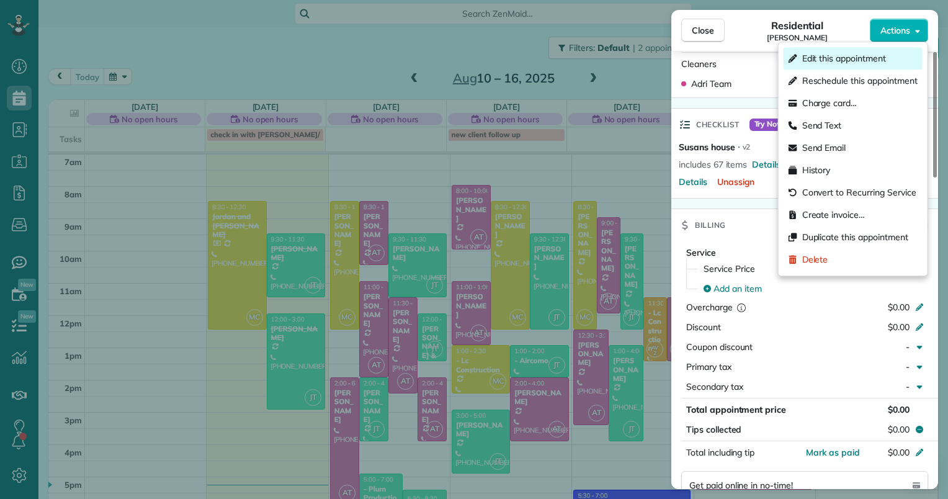
click at [871, 55] on span "Edit this appointment" at bounding box center [845, 58] width 84 height 12
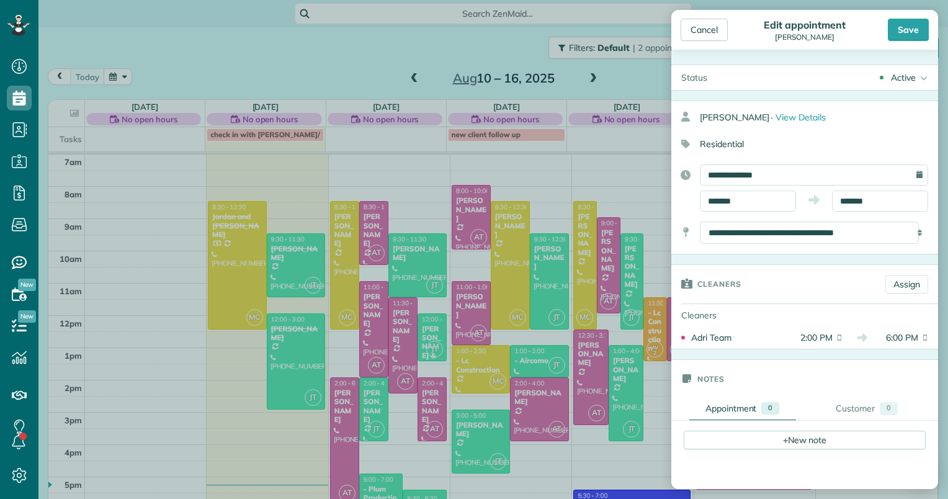
click at [339, 381] on body "Dashboard Scheduling Calendar View List View Dispatch View - Weekly scheduling …" at bounding box center [474, 249] width 948 height 499
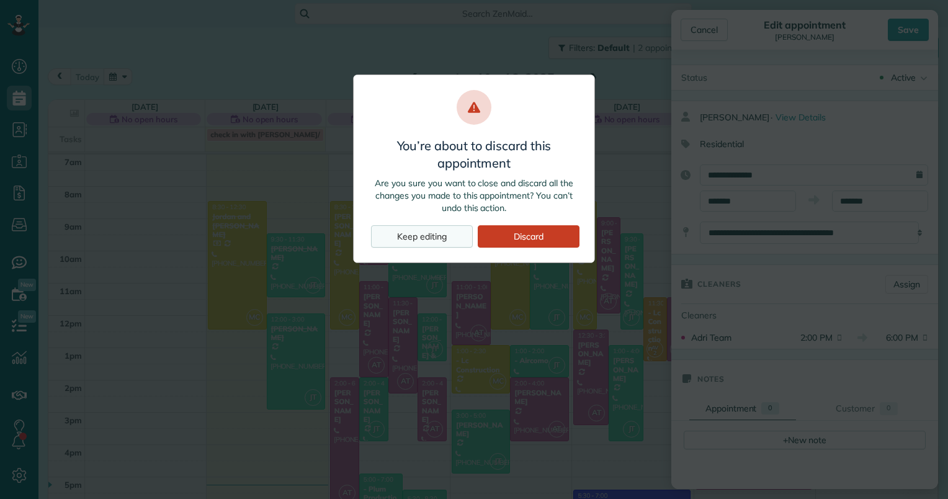
click at [456, 237] on div "Keep editing" at bounding box center [422, 236] width 102 height 22
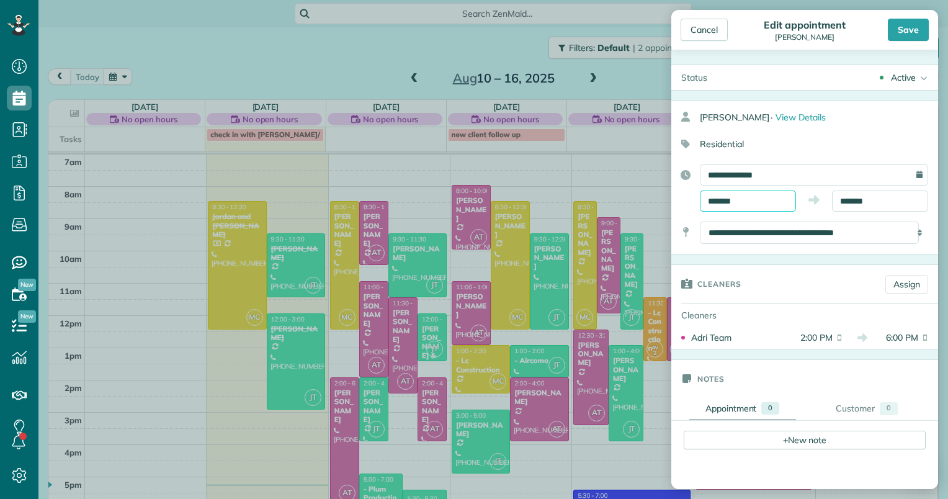
click at [732, 201] on input "*******" at bounding box center [748, 201] width 96 height 21
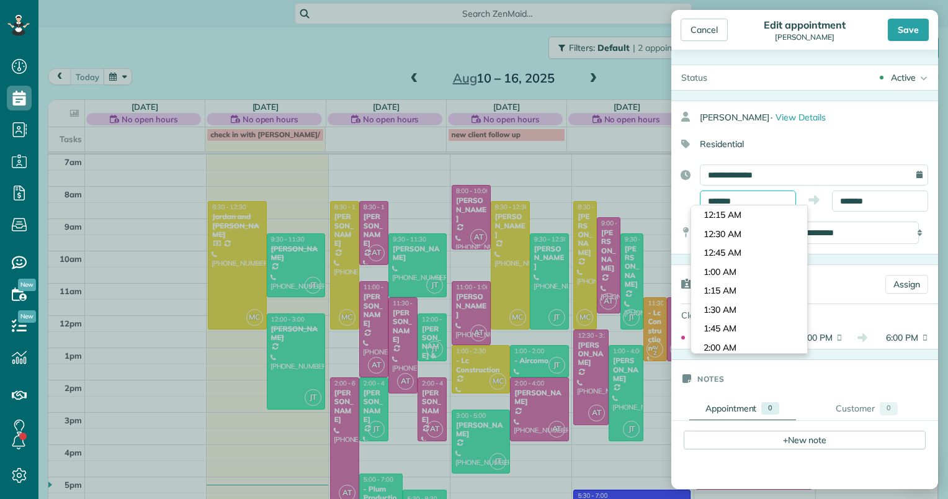
scroll to position [1023, 0]
type input "*******"
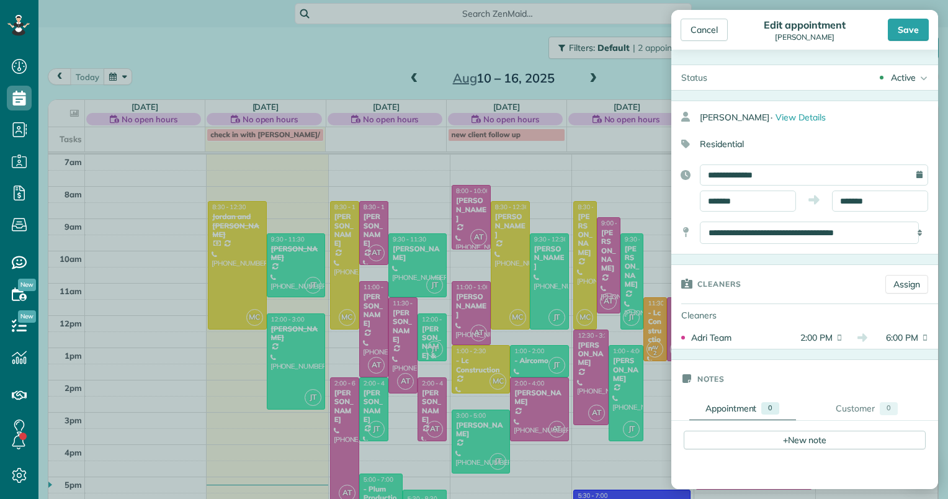
click at [721, 275] on body "Dashboard Scheduling Calendar View List View Dispatch View - Weekly scheduling …" at bounding box center [474, 249] width 948 height 499
click at [899, 25] on div "Save" at bounding box center [908, 30] width 41 height 22
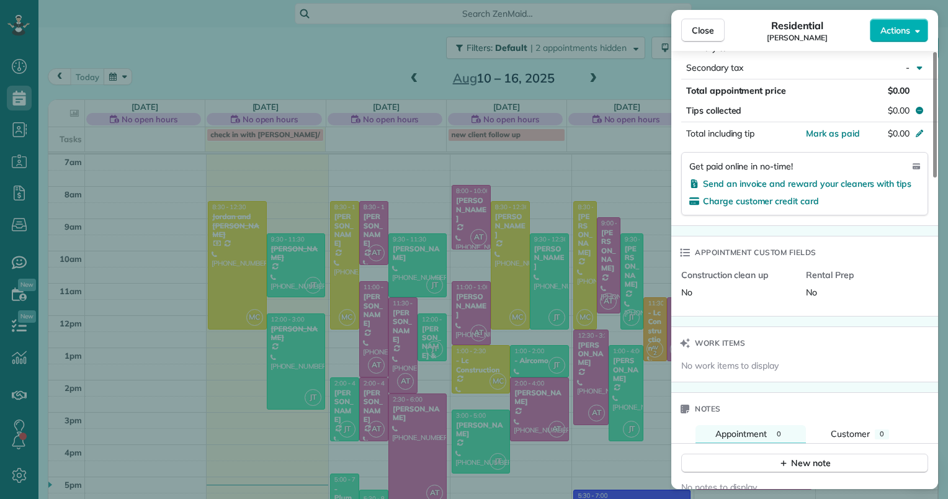
scroll to position [815, 0]
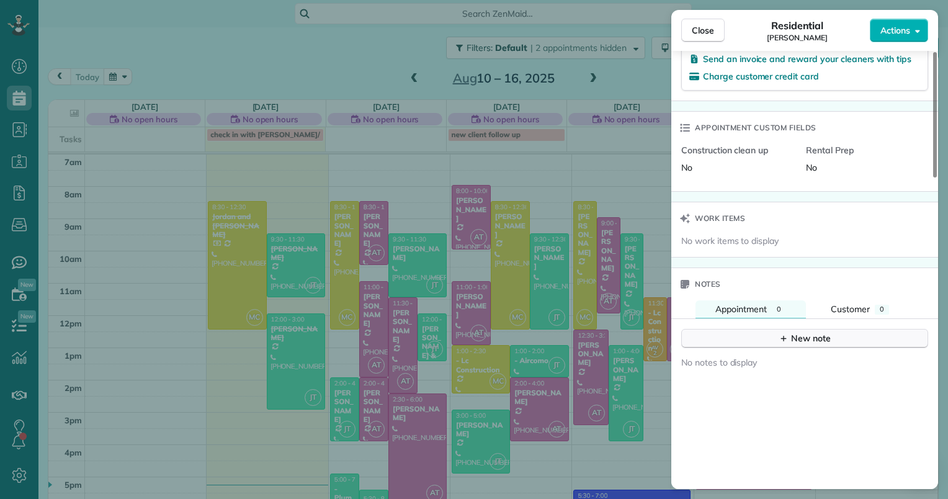
click at [785, 343] on icon "button" at bounding box center [784, 338] width 10 height 10
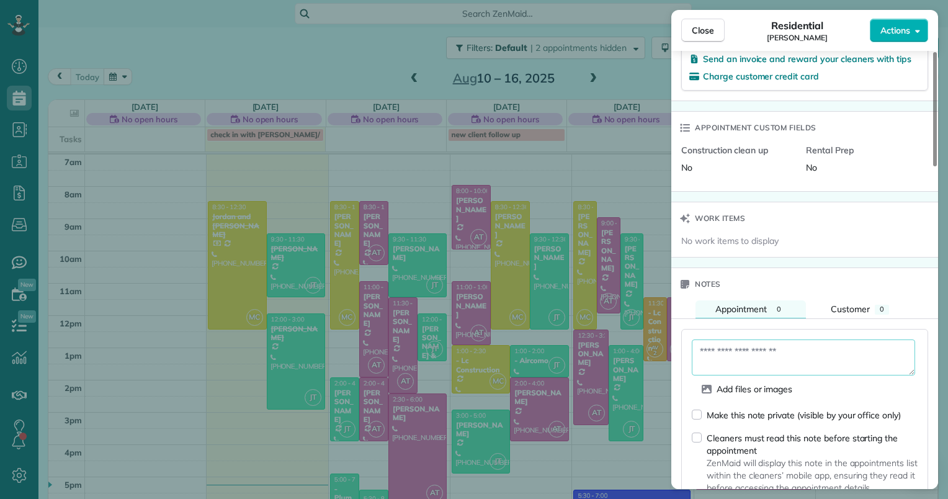
click at [732, 361] on textarea at bounding box center [803, 358] width 223 height 36
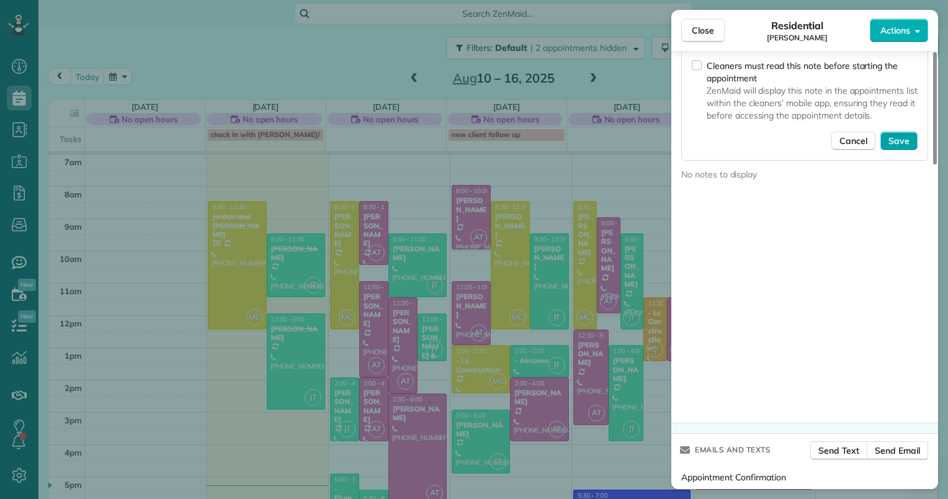
type textarea "**********"
click at [911, 148] on button "Save" at bounding box center [899, 141] width 37 height 19
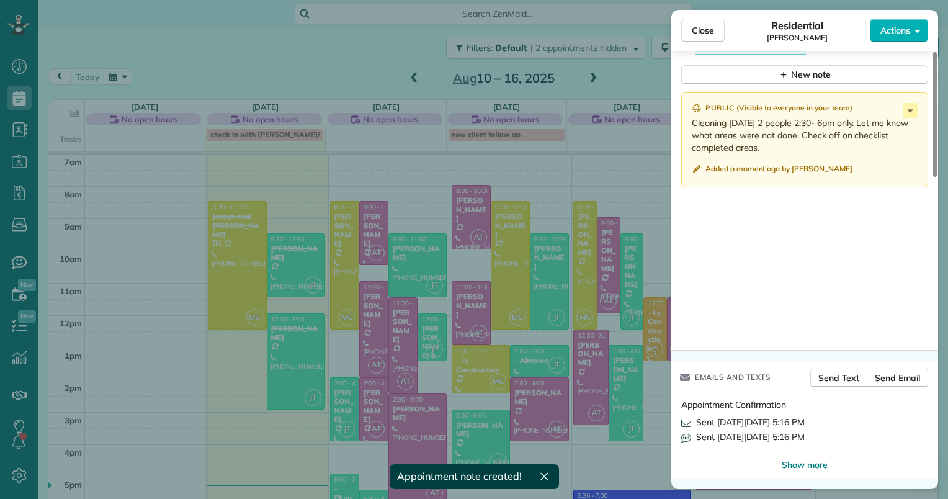
scroll to position [1086, 0]
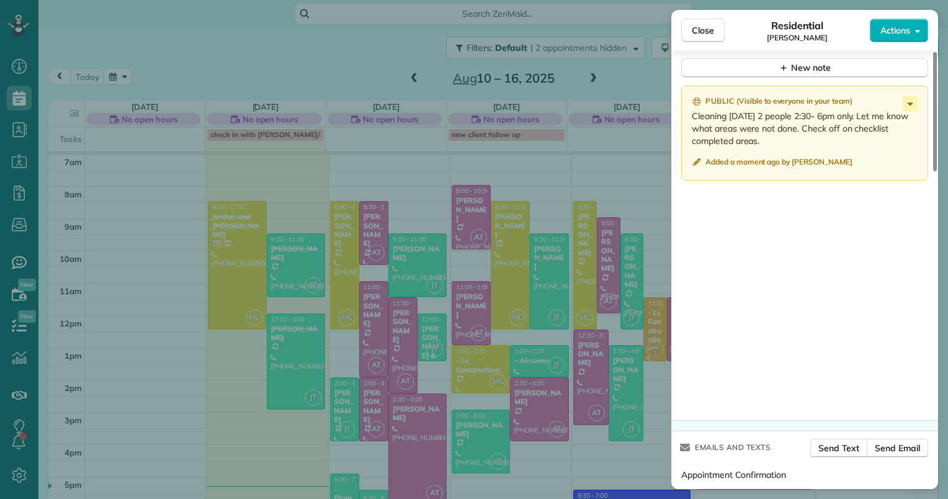
click at [14, 325] on div "Close Residential Susan Elhilow Actions Status Active Susan Elhilow · Open prof…" at bounding box center [474, 249] width 948 height 499
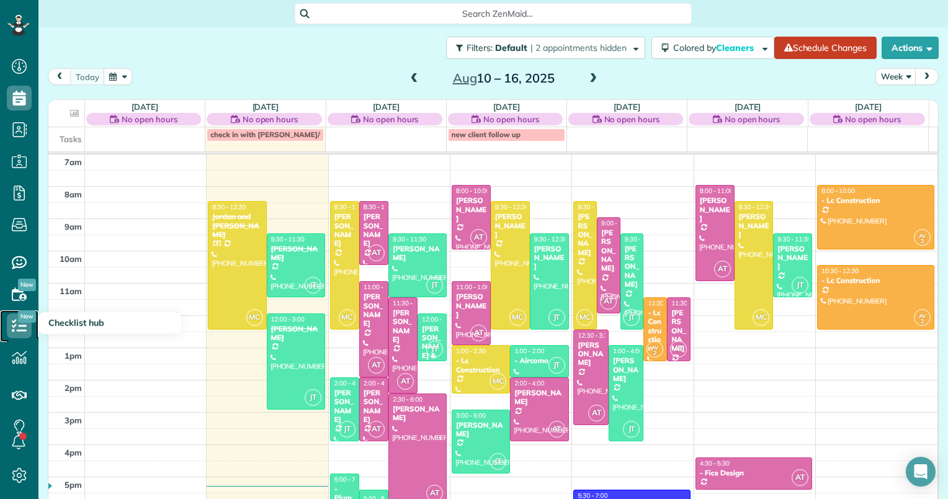
click at [20, 329] on icon at bounding box center [19, 325] width 25 height 25
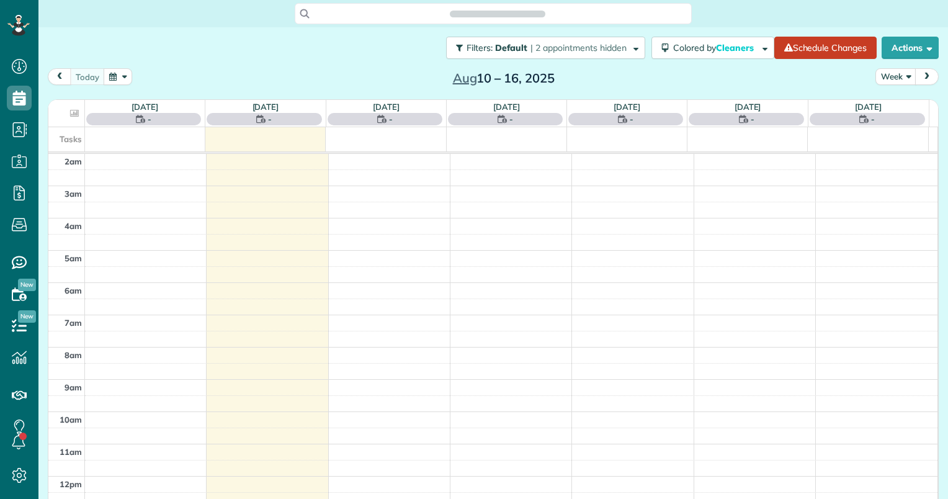
scroll to position [161, 0]
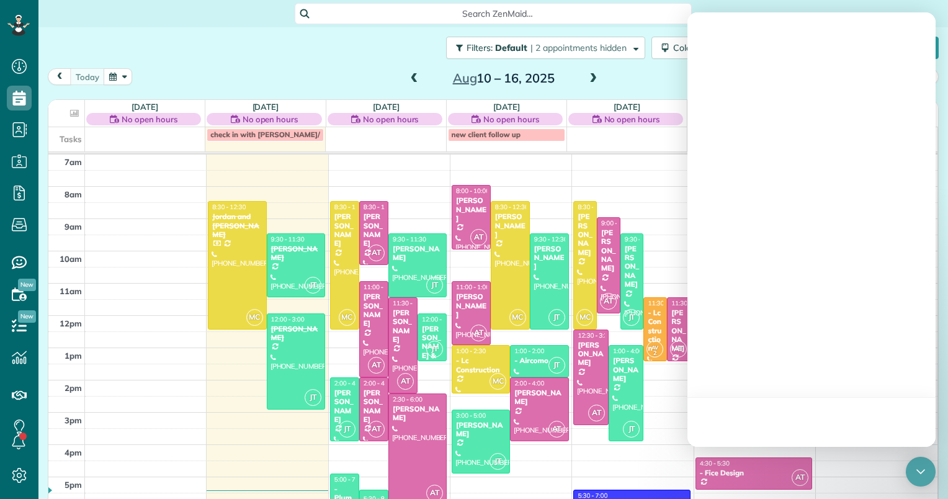
click at [407, 400] on span "2:30 - 6:00" at bounding box center [408, 399] width 30 height 8
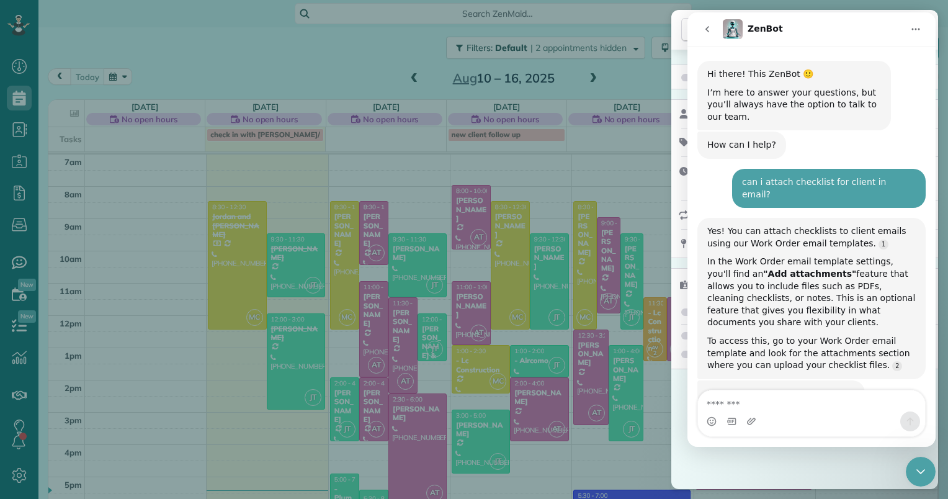
scroll to position [18, 0]
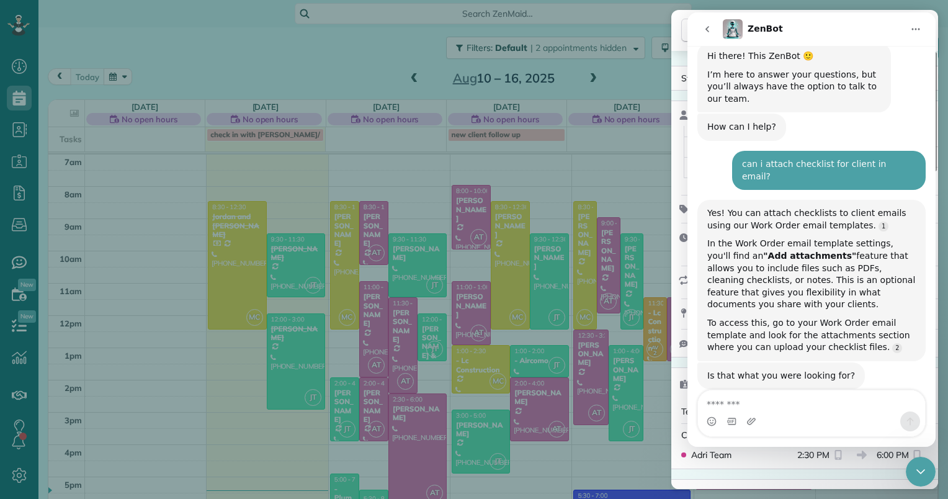
click at [919, 28] on icon "Home" at bounding box center [916, 29] width 10 height 10
click at [817, 29] on div "ZenBot" at bounding box center [813, 29] width 180 height 20
click at [708, 30] on icon "go back" at bounding box center [708, 29] width 4 height 6
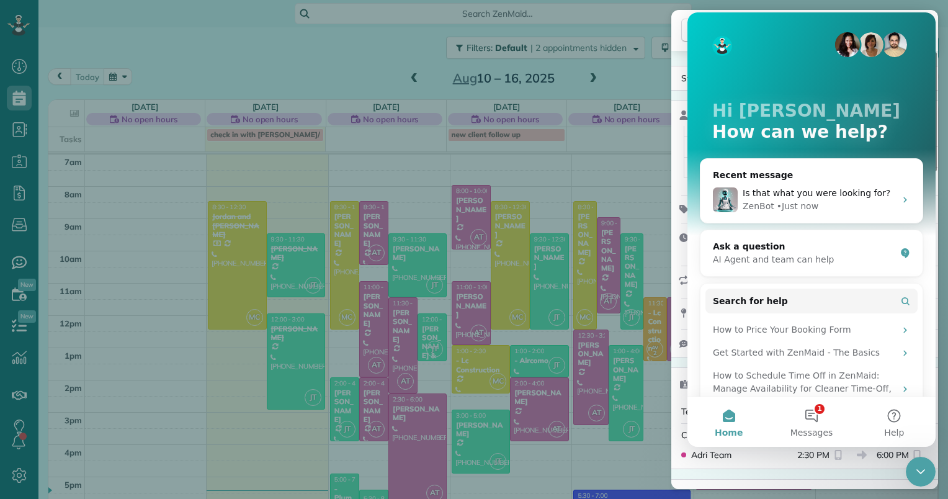
click at [716, 18] on div "Hi julie 👋 How can we help?" at bounding box center [811, 123] width 223 height 223
click at [920, 477] on icon "Close Intercom Messenger" at bounding box center [921, 471] width 15 height 15
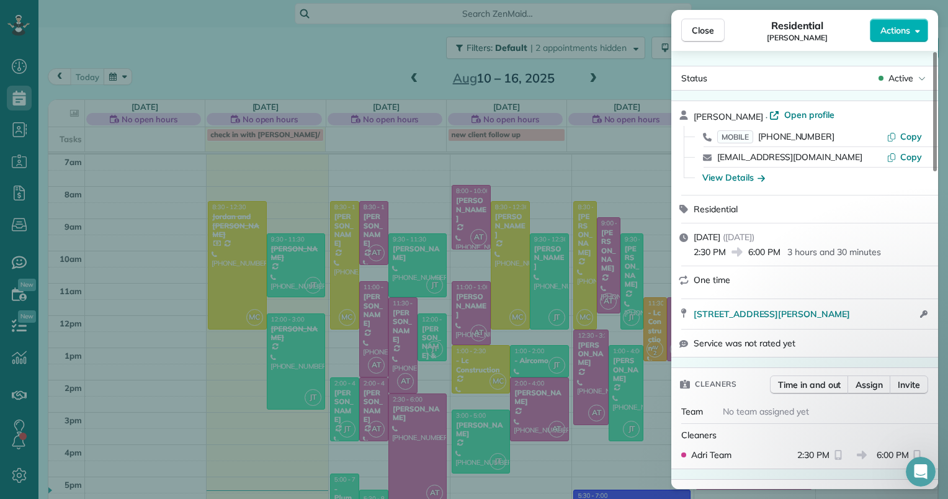
click at [395, 417] on div "Close Residential Susan Elhilow Actions Status Active Susan Elhilow · Open prof…" at bounding box center [474, 249] width 948 height 499
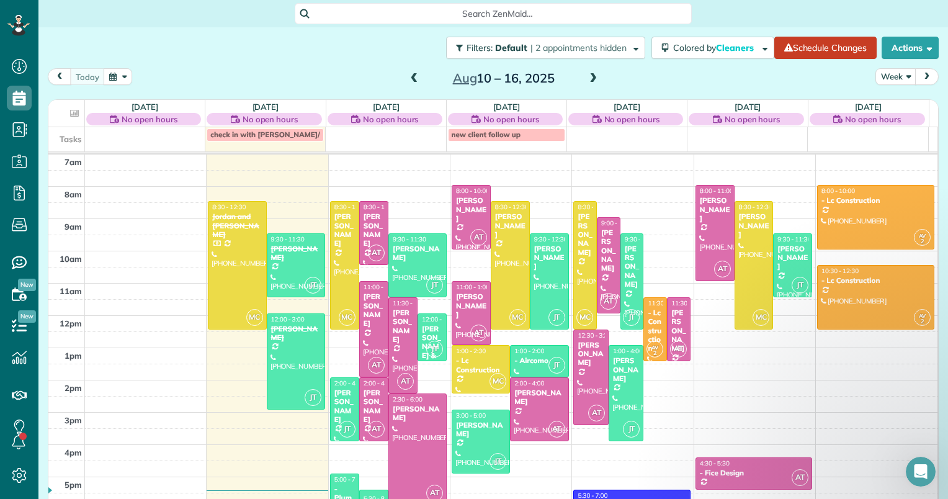
click at [402, 417] on div at bounding box center [417, 449] width 57 height 111
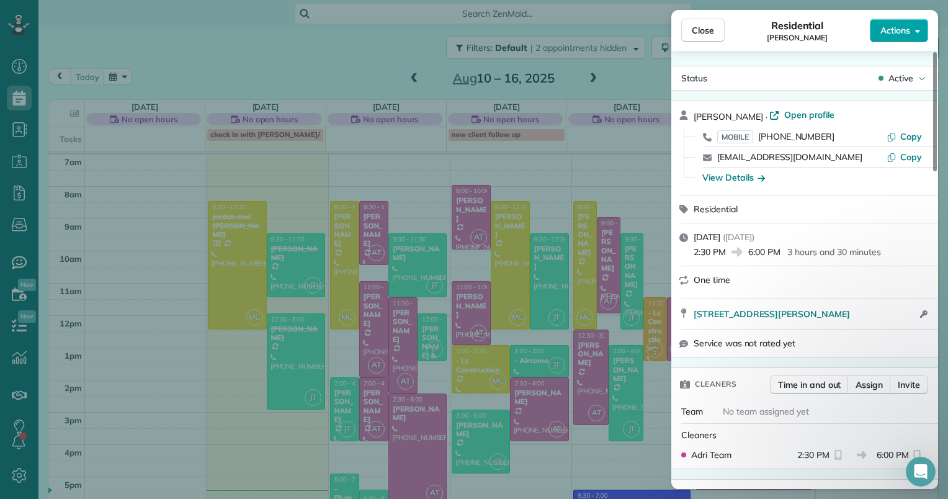
click at [913, 28] on button "Actions" at bounding box center [899, 31] width 58 height 24
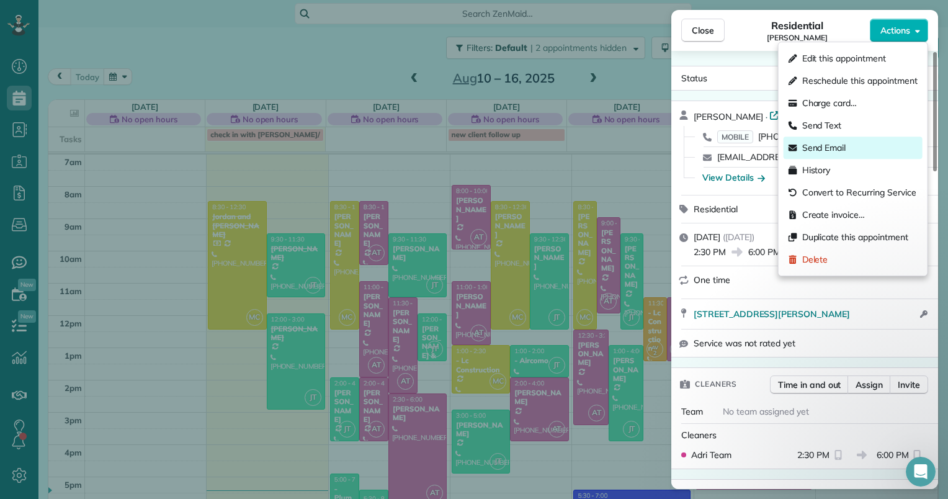
click at [839, 151] on span "Send Email" at bounding box center [825, 148] width 44 height 12
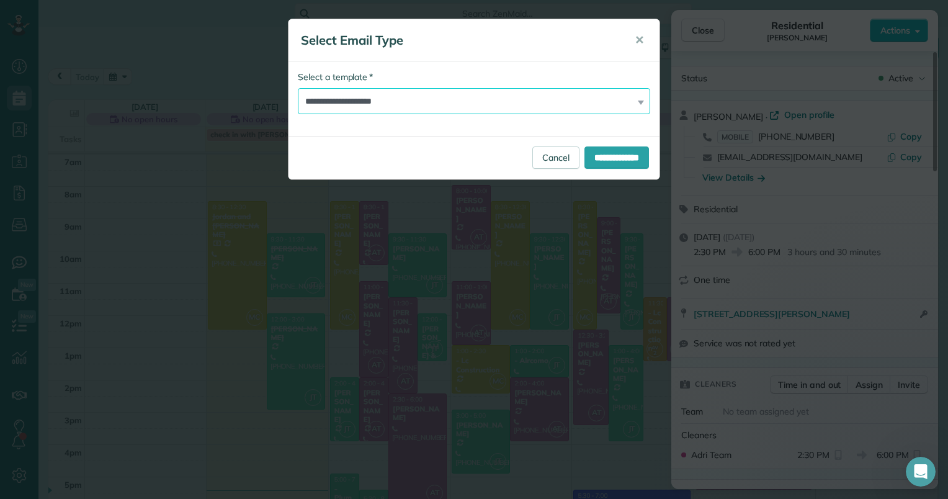
click at [443, 99] on select "**********" at bounding box center [474, 101] width 353 height 26
select select "****"
click at [298, 88] on select "**********" at bounding box center [474, 101] width 353 height 26
click at [611, 160] on input "**********" at bounding box center [617, 157] width 65 height 22
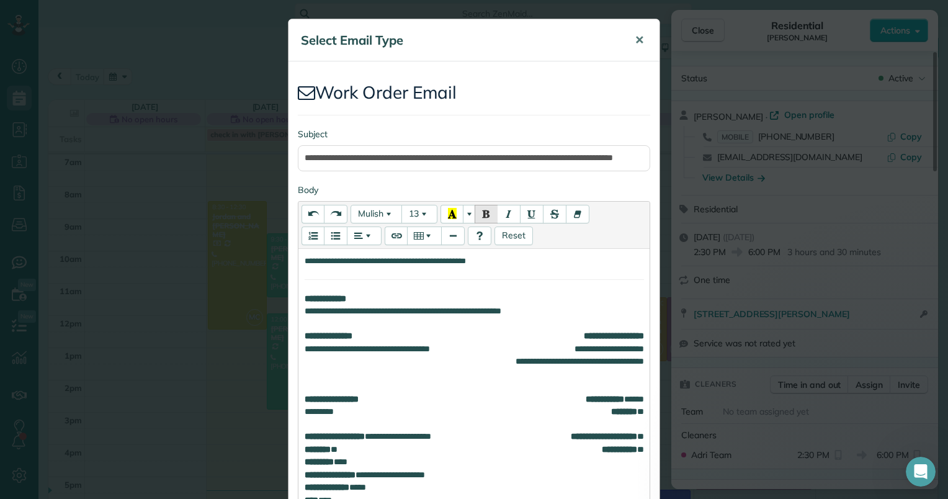
click at [629, 40] on button "✕" at bounding box center [640, 40] width 28 height 30
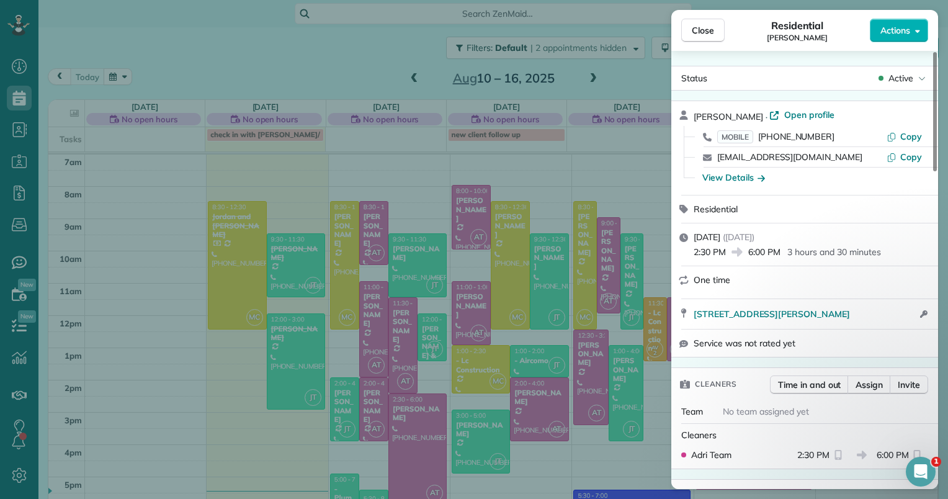
click at [924, 469] on icon "Open Intercom Messenger" at bounding box center [921, 472] width 20 height 20
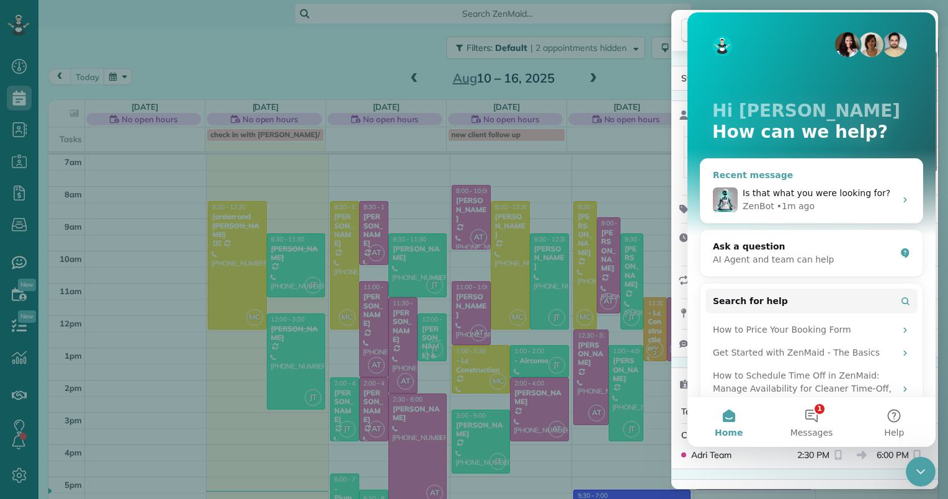
click at [795, 188] on span "Is that what you were looking for?" at bounding box center [817, 193] width 148 height 10
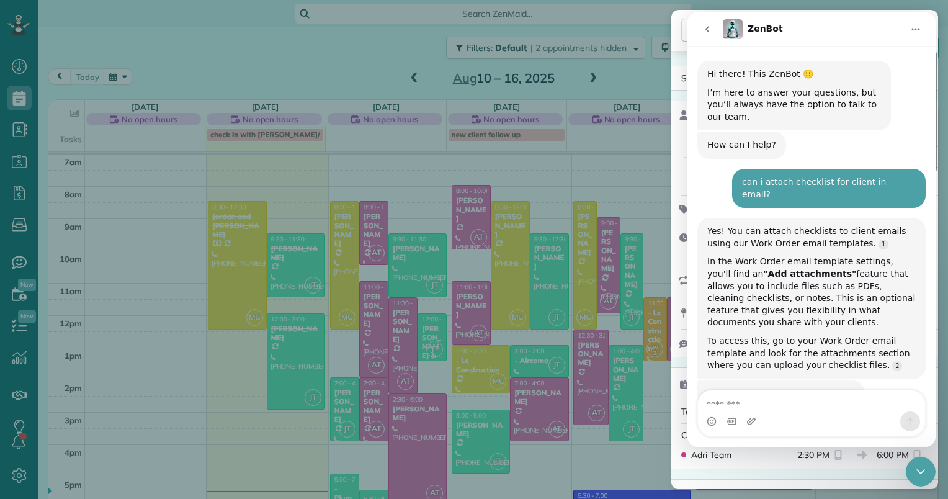
scroll to position [18, 0]
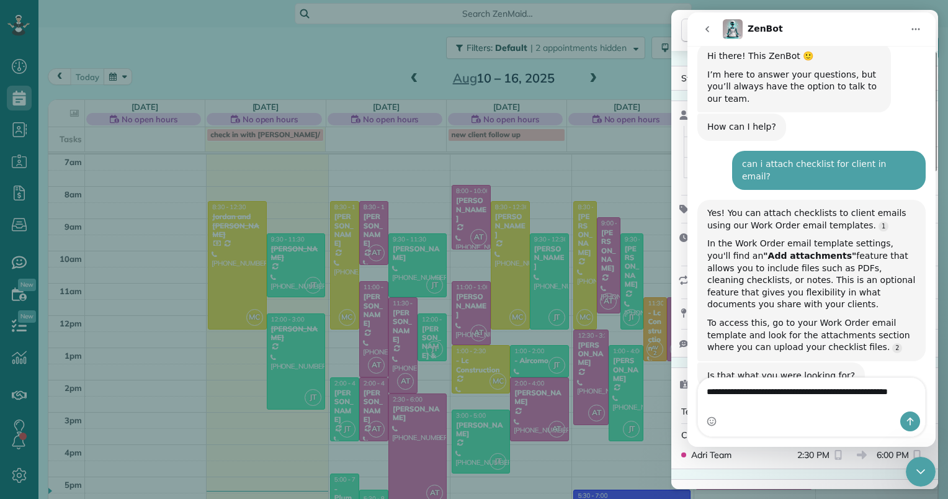
type textarea "**********"
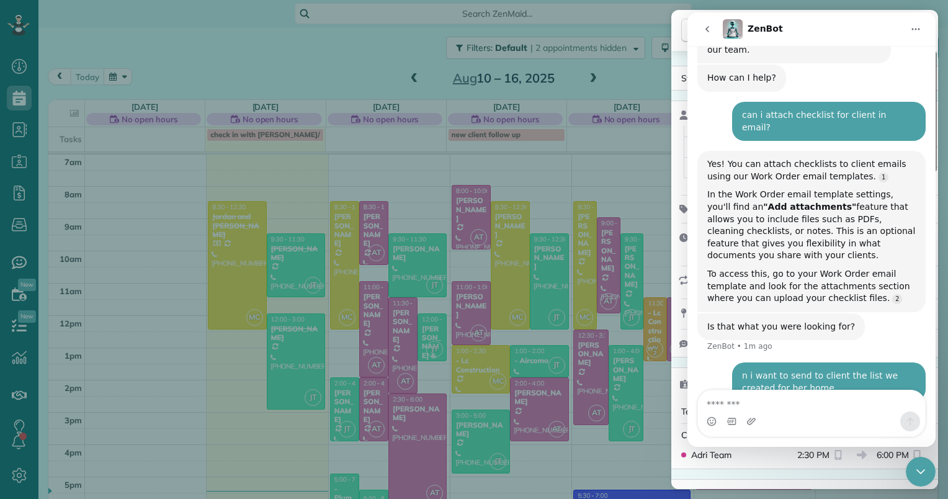
scroll to position [108, 0]
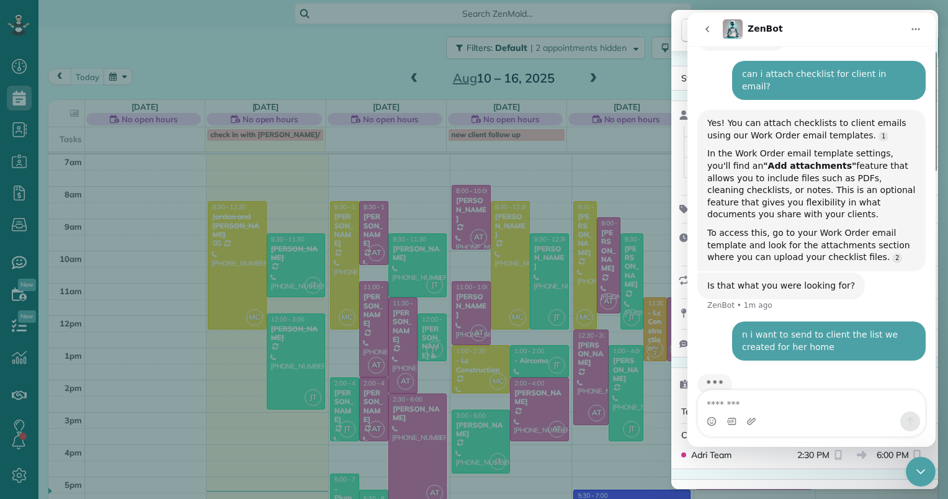
click at [742, 329] on div "n i want to send to client the list we created for her home" at bounding box center [829, 341] width 174 height 24
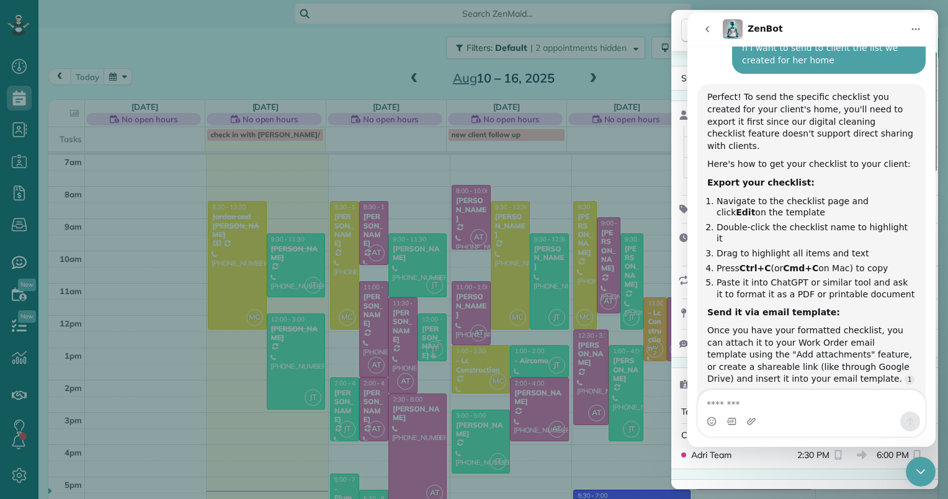
scroll to position [388, 0]
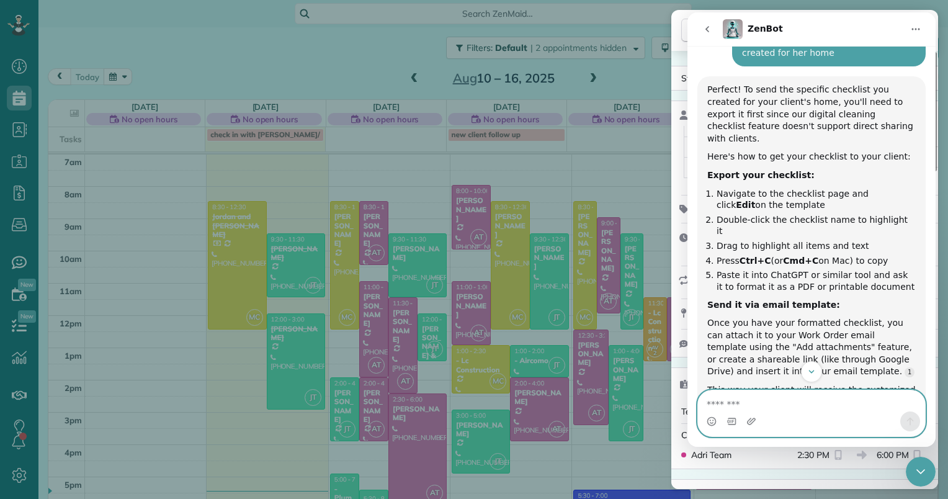
click at [725, 409] on textarea "Message…" at bounding box center [811, 400] width 227 height 21
type textarea "**********"
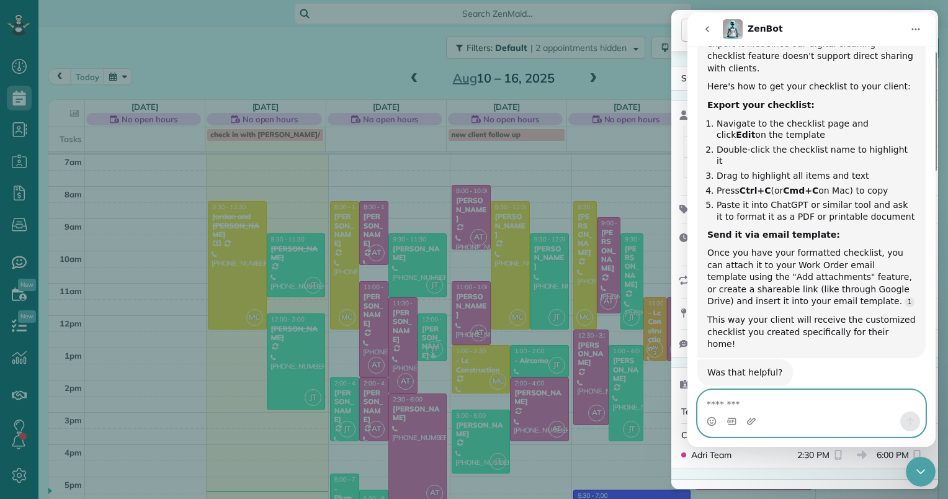
scroll to position [499, 0]
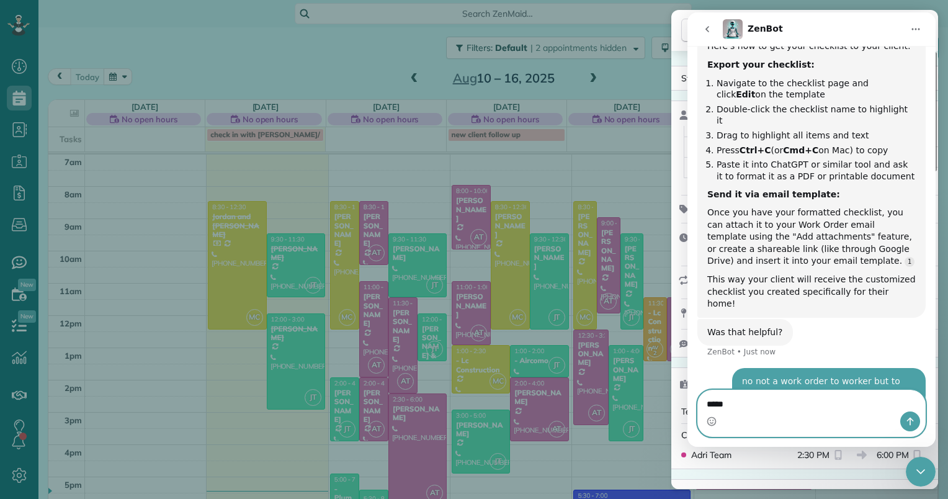
type textarea "******"
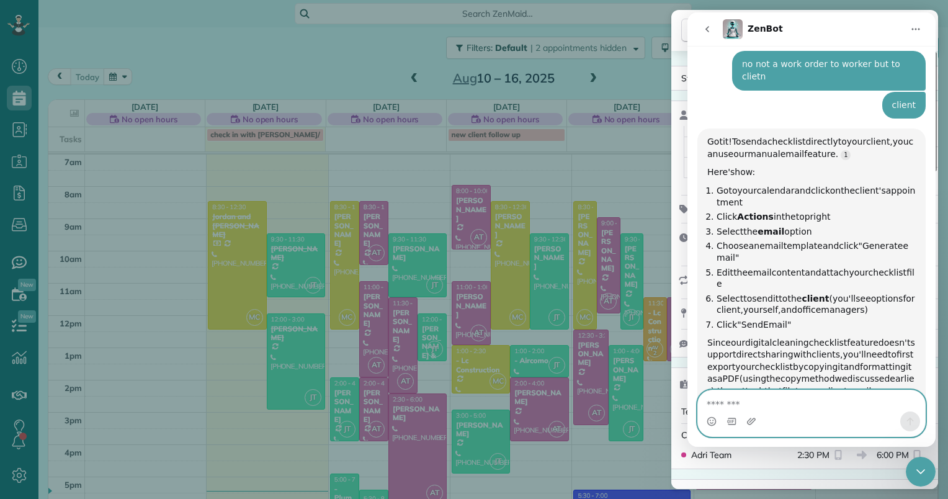
scroll to position [807, 0]
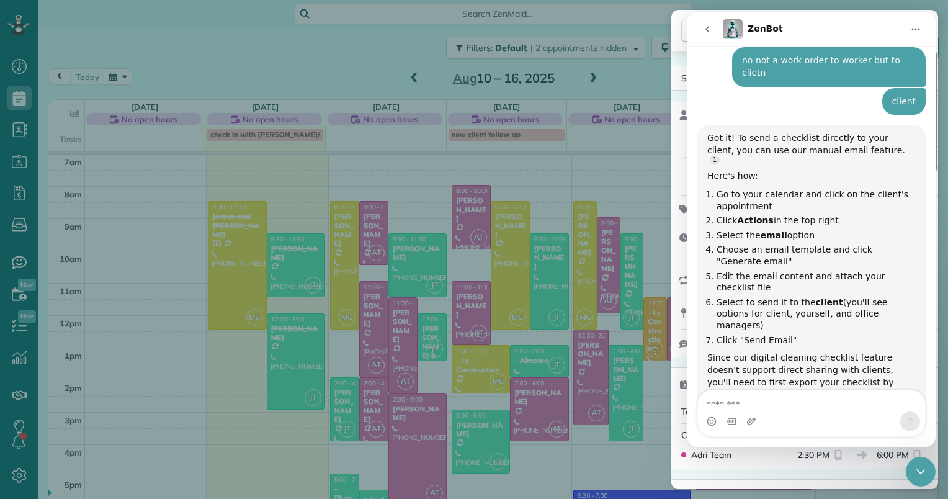
click at [365, 50] on div "Close Residential Susan Elhilow Actions Status Active Susan Elhilow · Open prof…" at bounding box center [474, 249] width 948 height 499
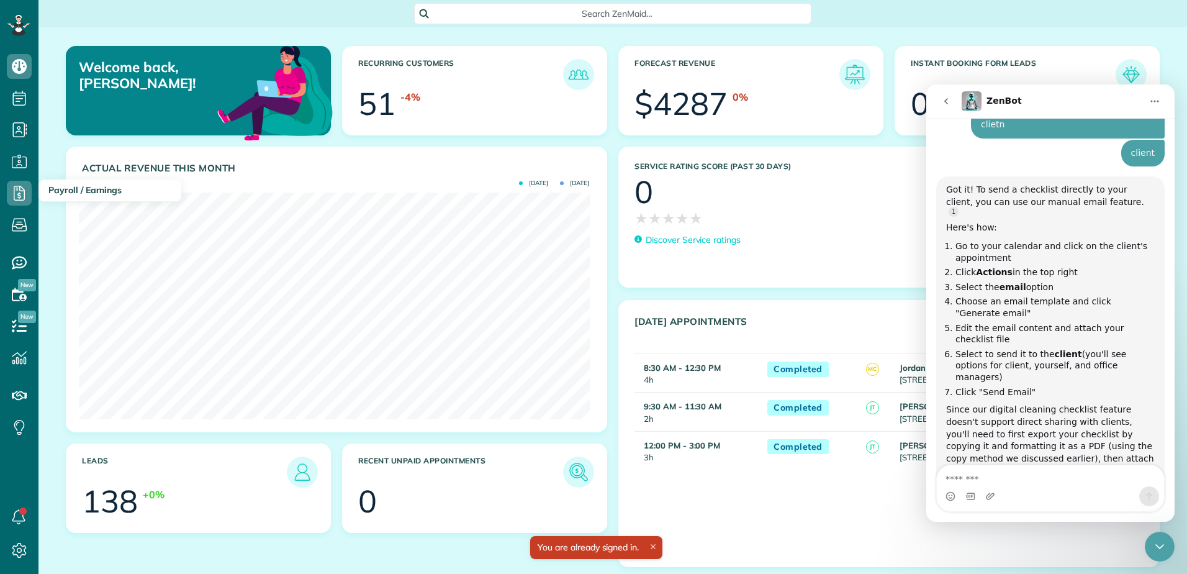
scroll to position [854, 0]
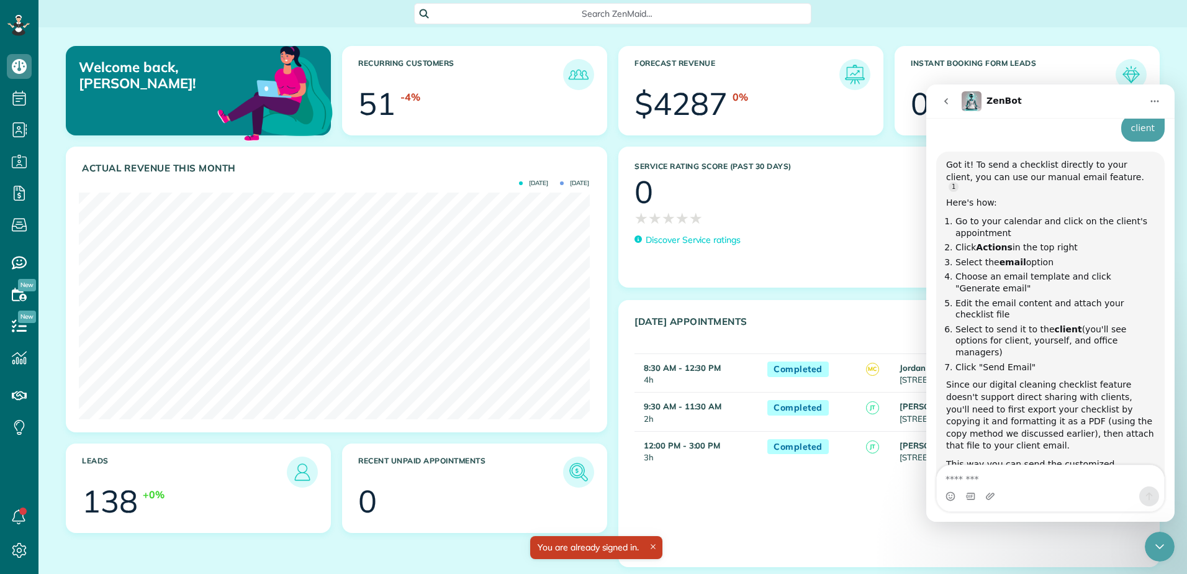
click at [1140, 37] on div "Welcome back, [PERSON_NAME]! Recurring Customers 51 -4% Forecast Revenue $4287 …" at bounding box center [612, 291] width 1148 height 528
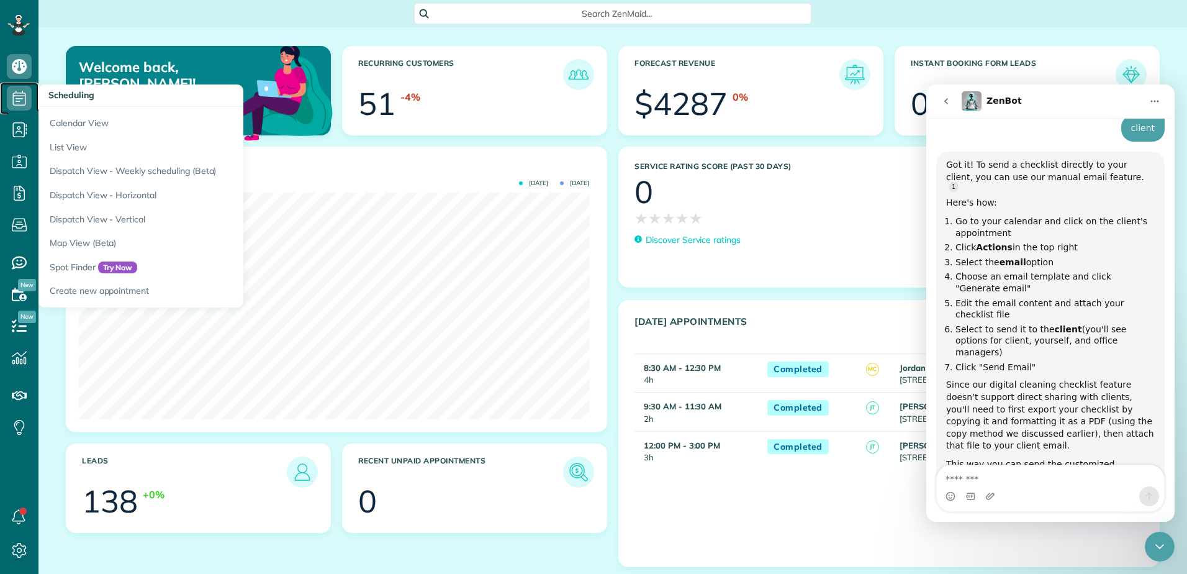
click at [27, 101] on icon at bounding box center [19, 98] width 25 height 25
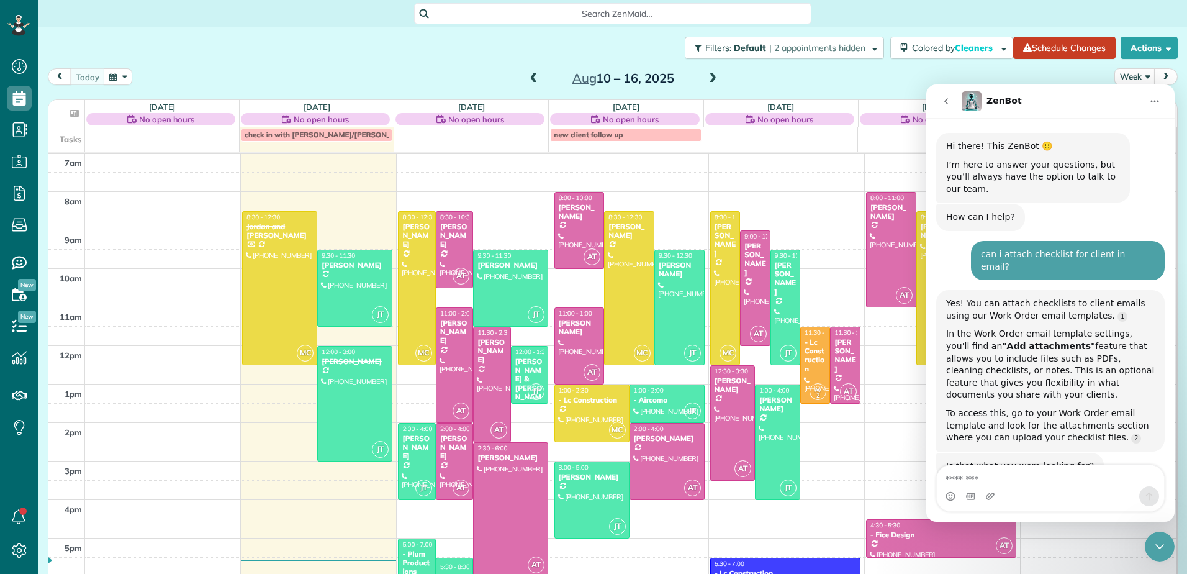
scroll to position [854, 0]
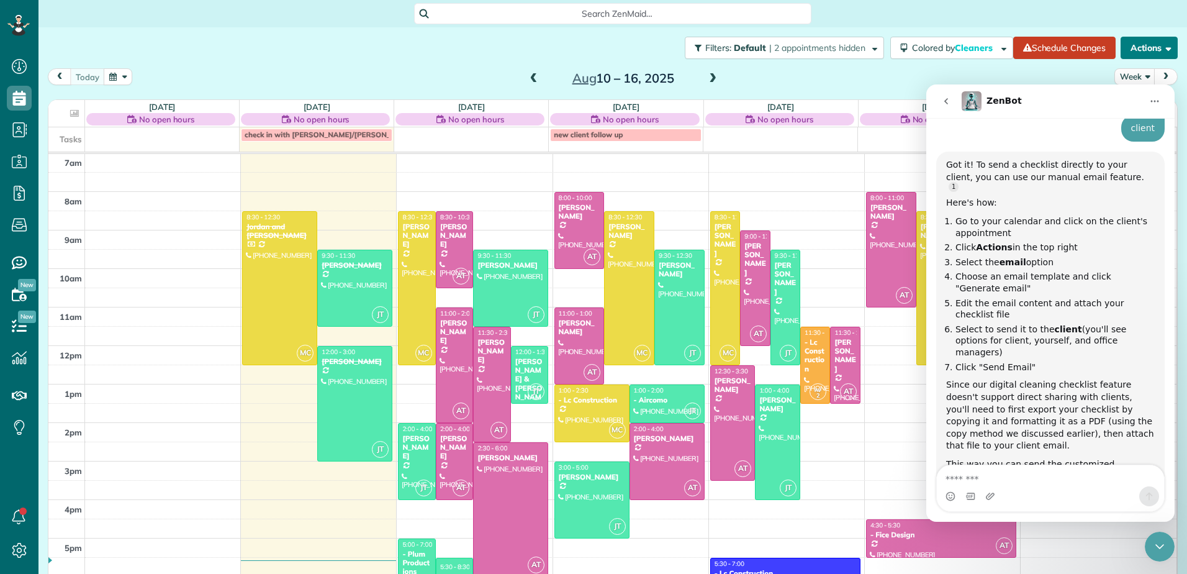
click at [1161, 46] on span "button" at bounding box center [1165, 47] width 9 height 9
click at [1157, 99] on icon "Home" at bounding box center [1155, 101] width 10 height 10
click at [1162, 536] on div "Close Intercom Messenger" at bounding box center [1160, 546] width 30 height 30
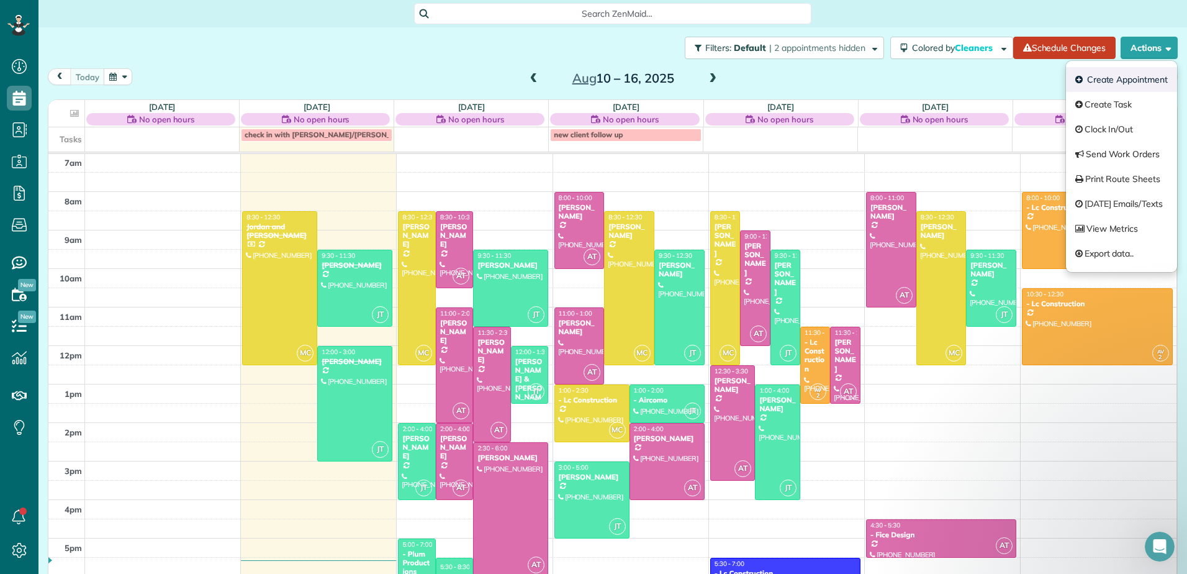
scroll to position [0, 0]
click at [1117, 204] on link "[DATE] Emails/Texts" at bounding box center [1121, 203] width 111 height 25
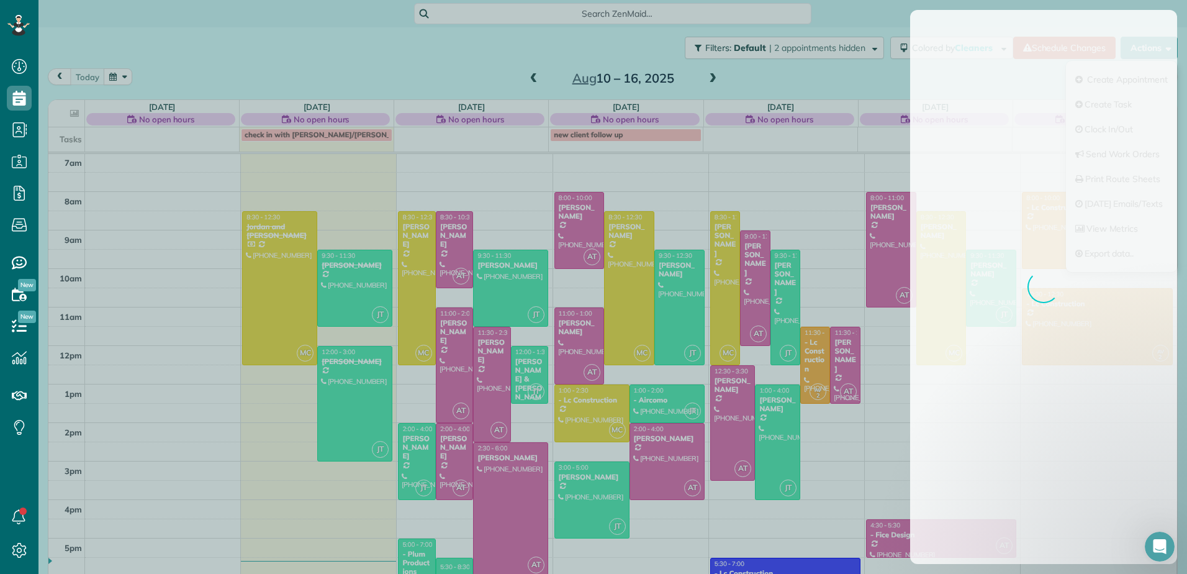
click at [951, 11] on div at bounding box center [593, 287] width 1187 height 574
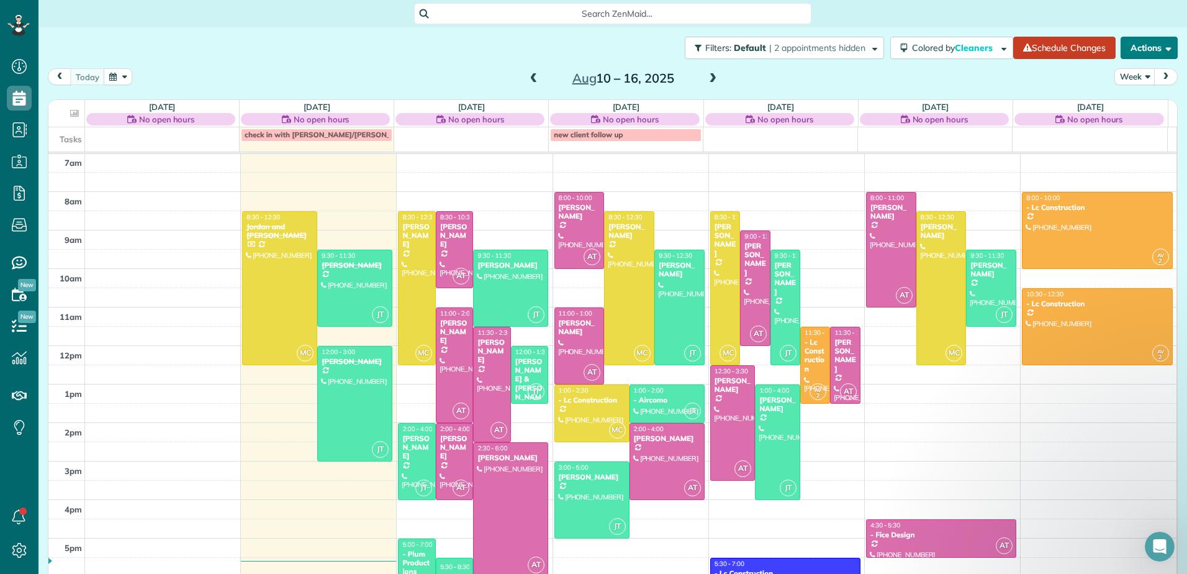
click at [1161, 47] on span "button" at bounding box center [1165, 47] width 9 height 9
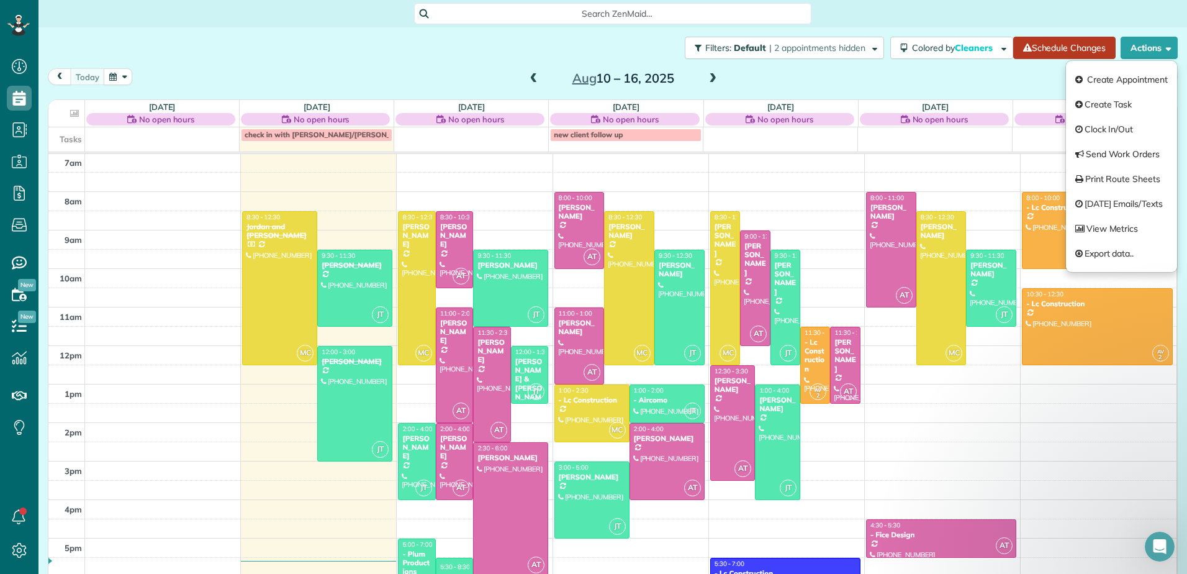
click at [1050, 50] on link "Schedule Changes" at bounding box center [1064, 48] width 102 height 22
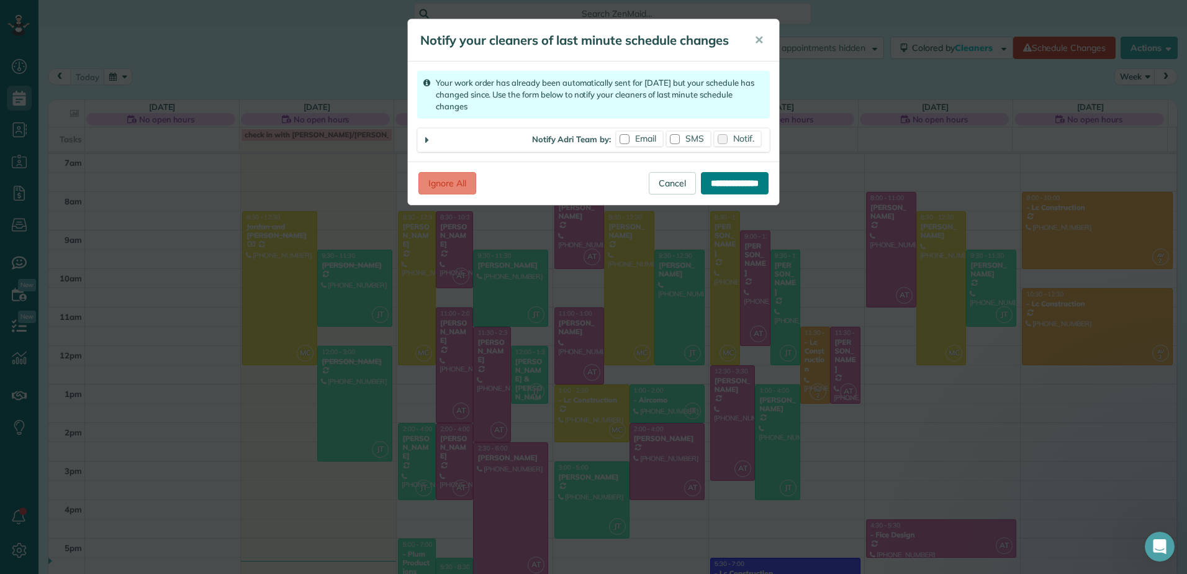
click at [713, 186] on input "**********" at bounding box center [735, 183] width 68 height 22
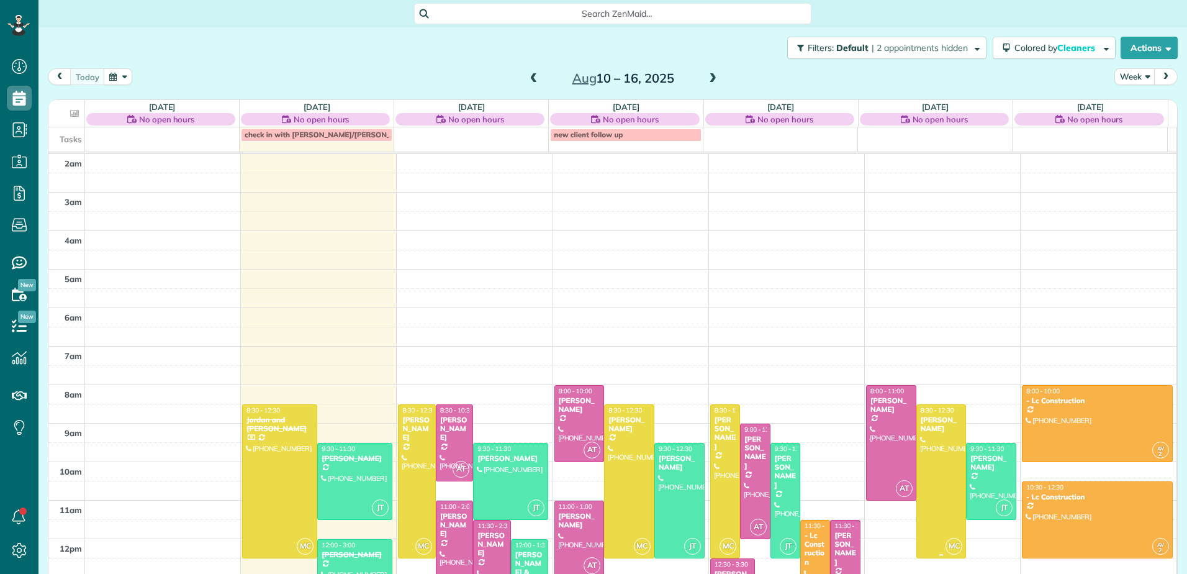
scroll to position [193, 0]
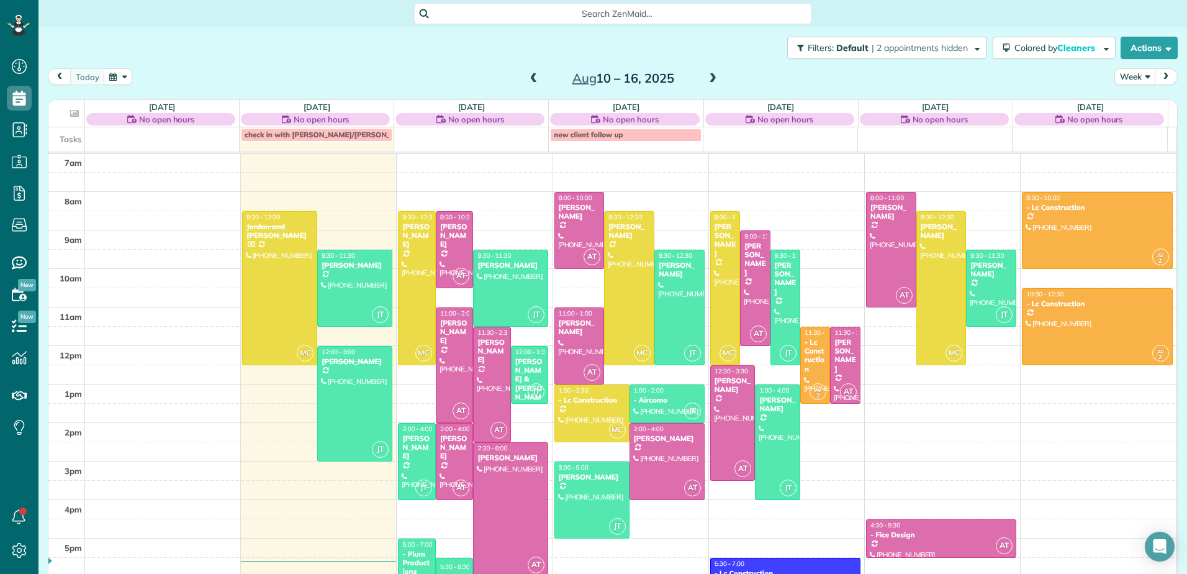
click at [1142, 82] on button "Week" at bounding box center [1134, 76] width 41 height 17
click at [1163, 46] on button "Actions" at bounding box center [1148, 48] width 57 height 22
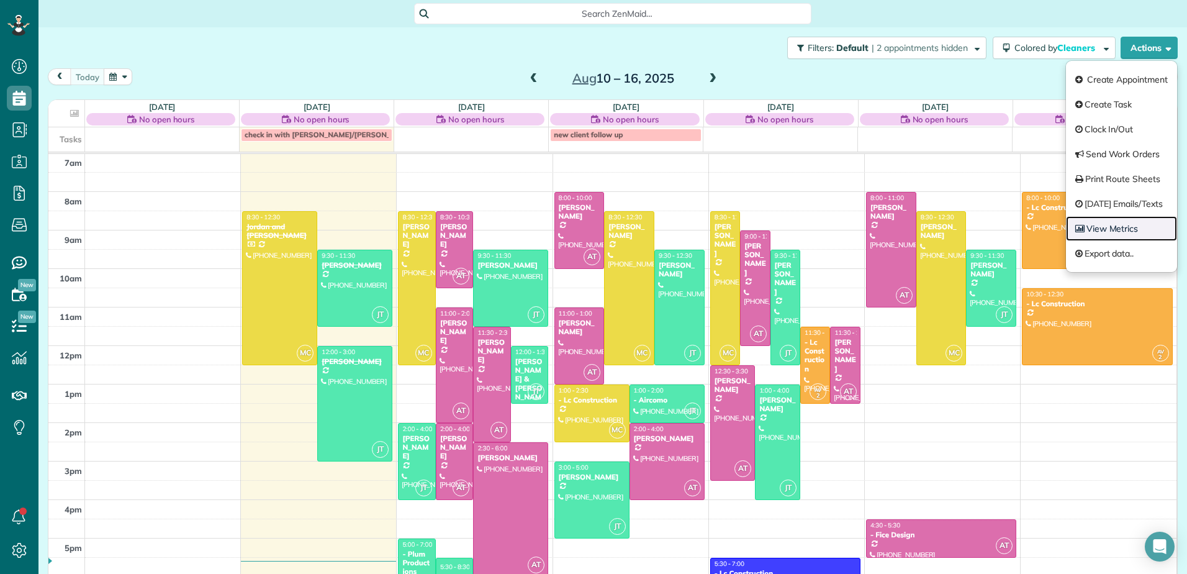
click at [1096, 233] on link "View Metrics" at bounding box center [1121, 228] width 111 height 25
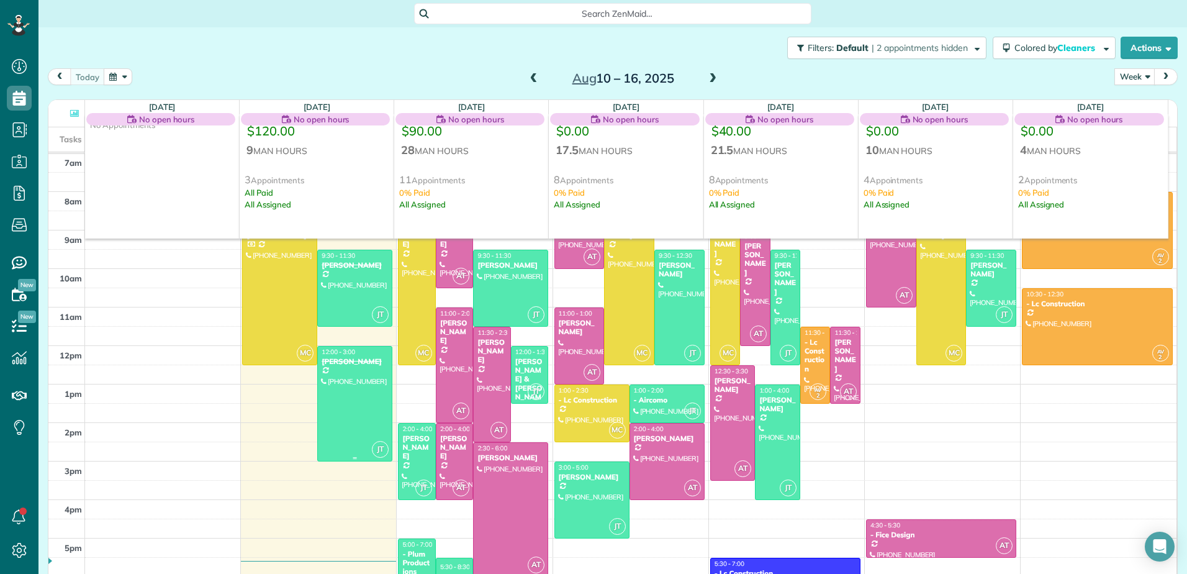
scroll to position [131, 0]
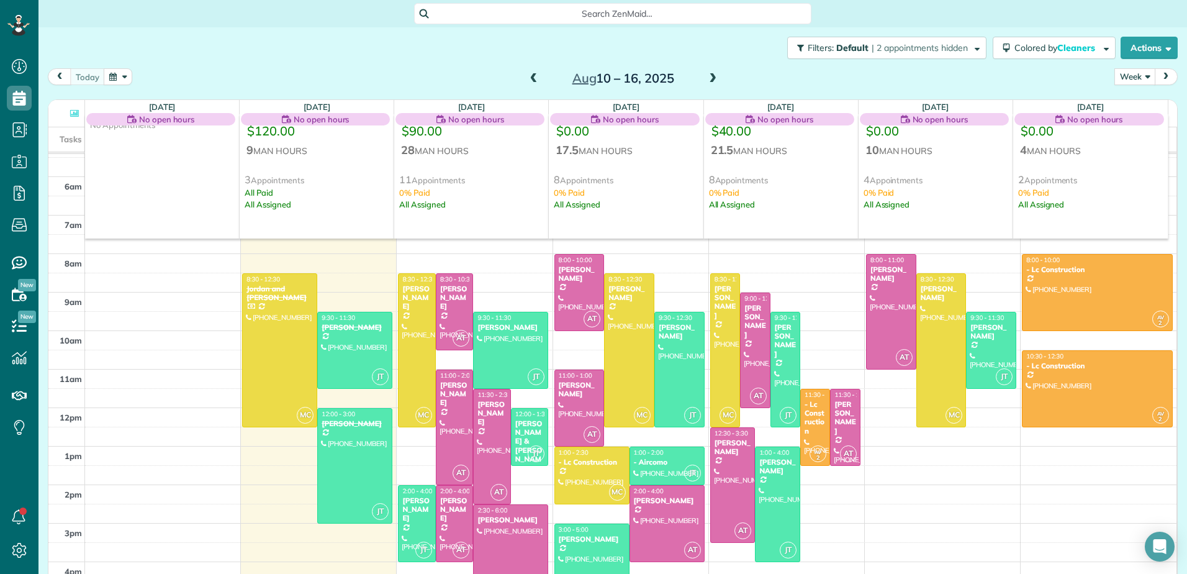
click at [1141, 74] on button "Week" at bounding box center [1134, 76] width 41 height 17
click at [1154, 76] on button "next" at bounding box center [1166, 76] width 24 height 17
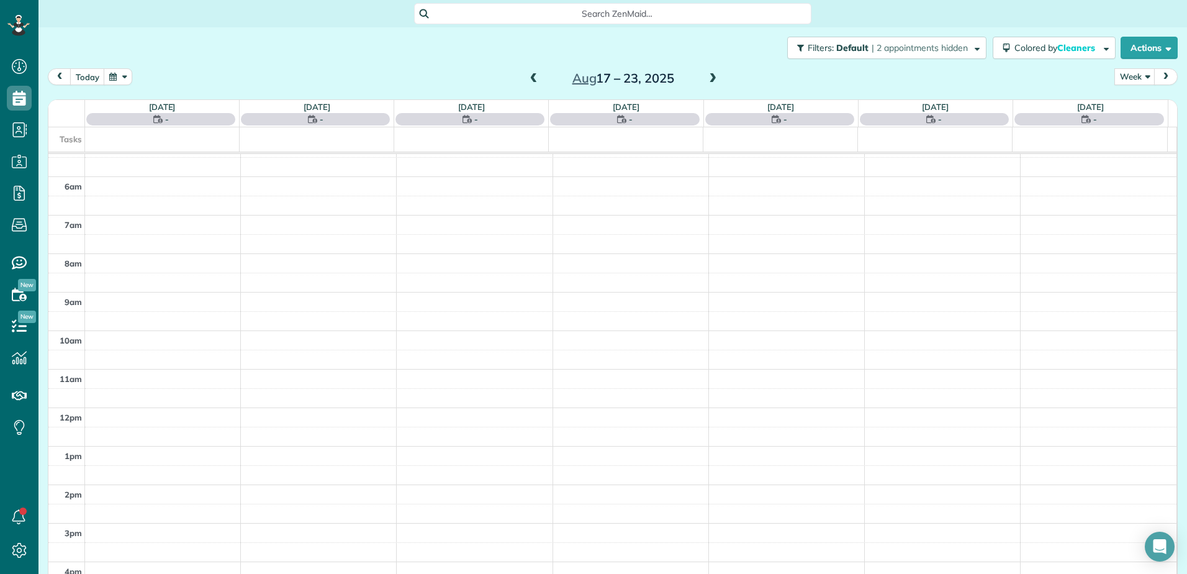
scroll to position [193, 0]
click at [1156, 53] on button "Actions" at bounding box center [1148, 48] width 57 height 22
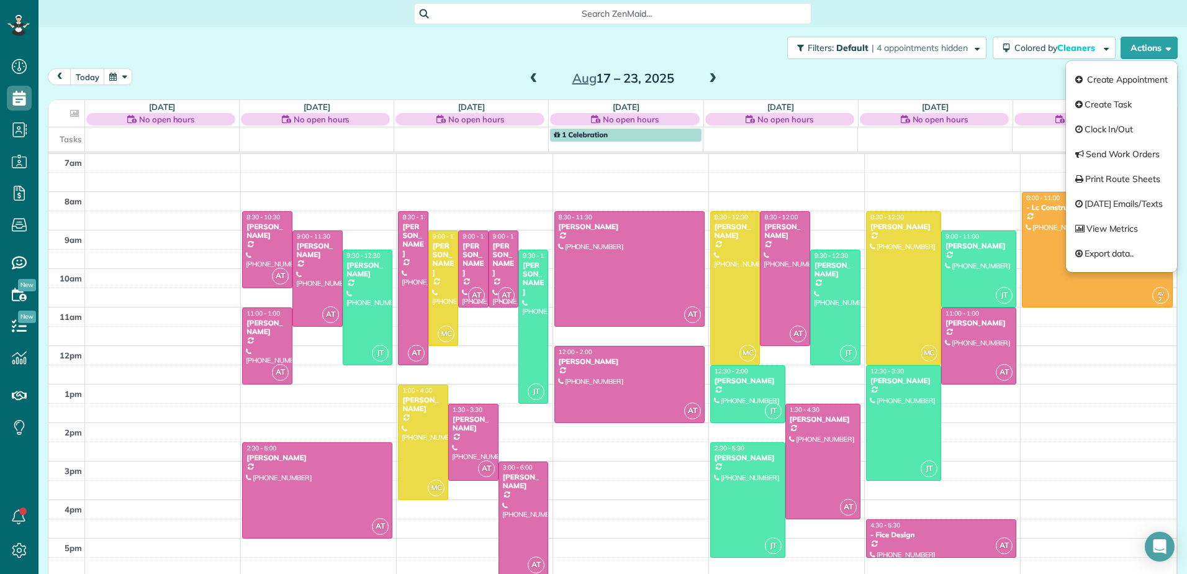
click at [531, 79] on span at bounding box center [534, 78] width 14 height 11
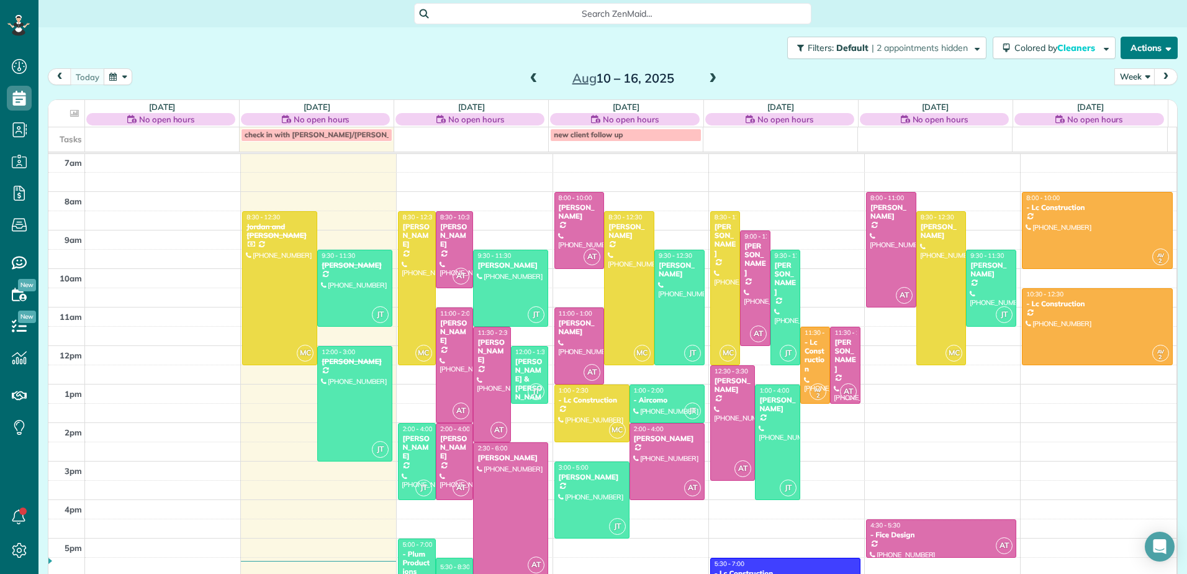
click at [1149, 47] on button "Actions" at bounding box center [1148, 48] width 57 height 22
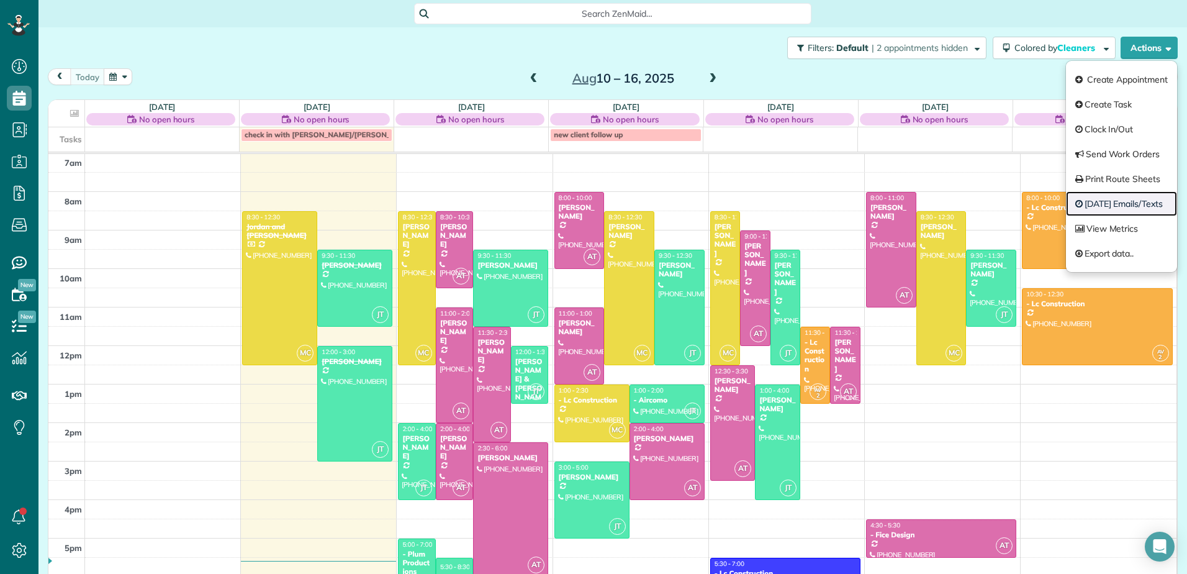
click at [1105, 207] on link "Today's Emails/Texts" at bounding box center [1121, 203] width 111 height 25
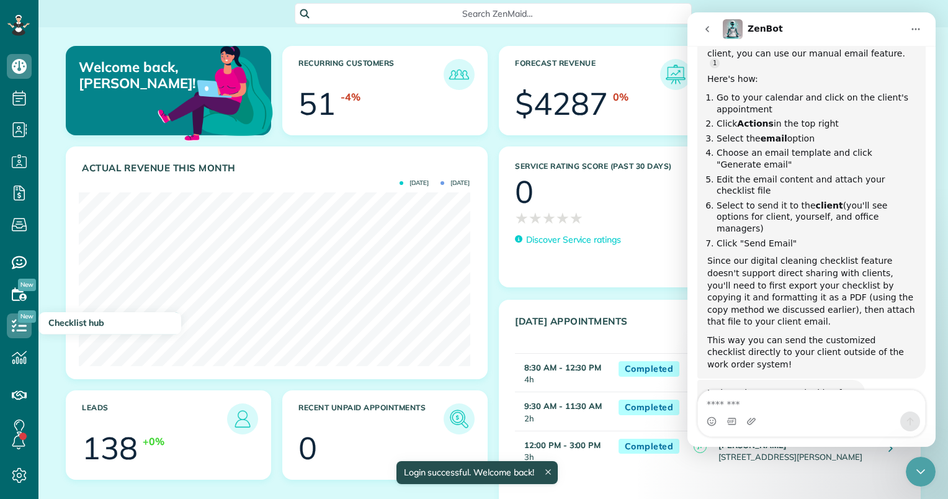
scroll to position [942, 0]
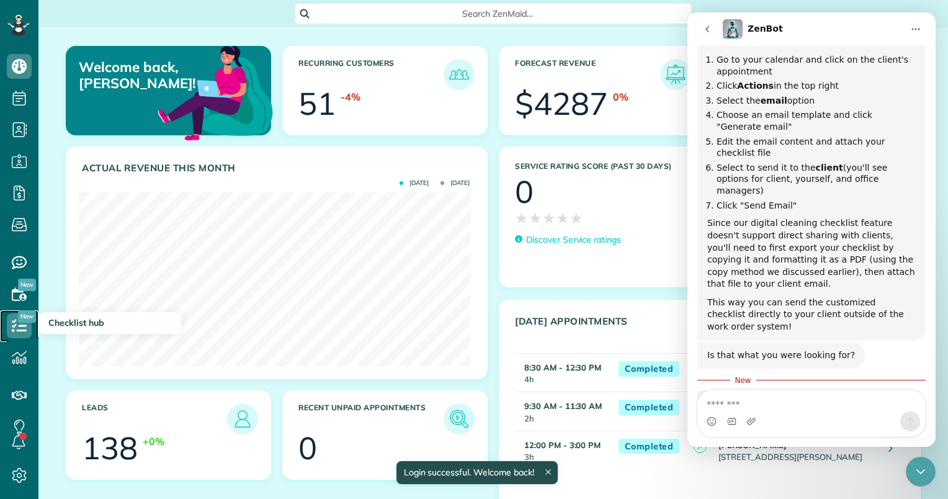
click at [24, 329] on icon at bounding box center [19, 325] width 25 height 25
